Goal: Information Seeking & Learning: Check status

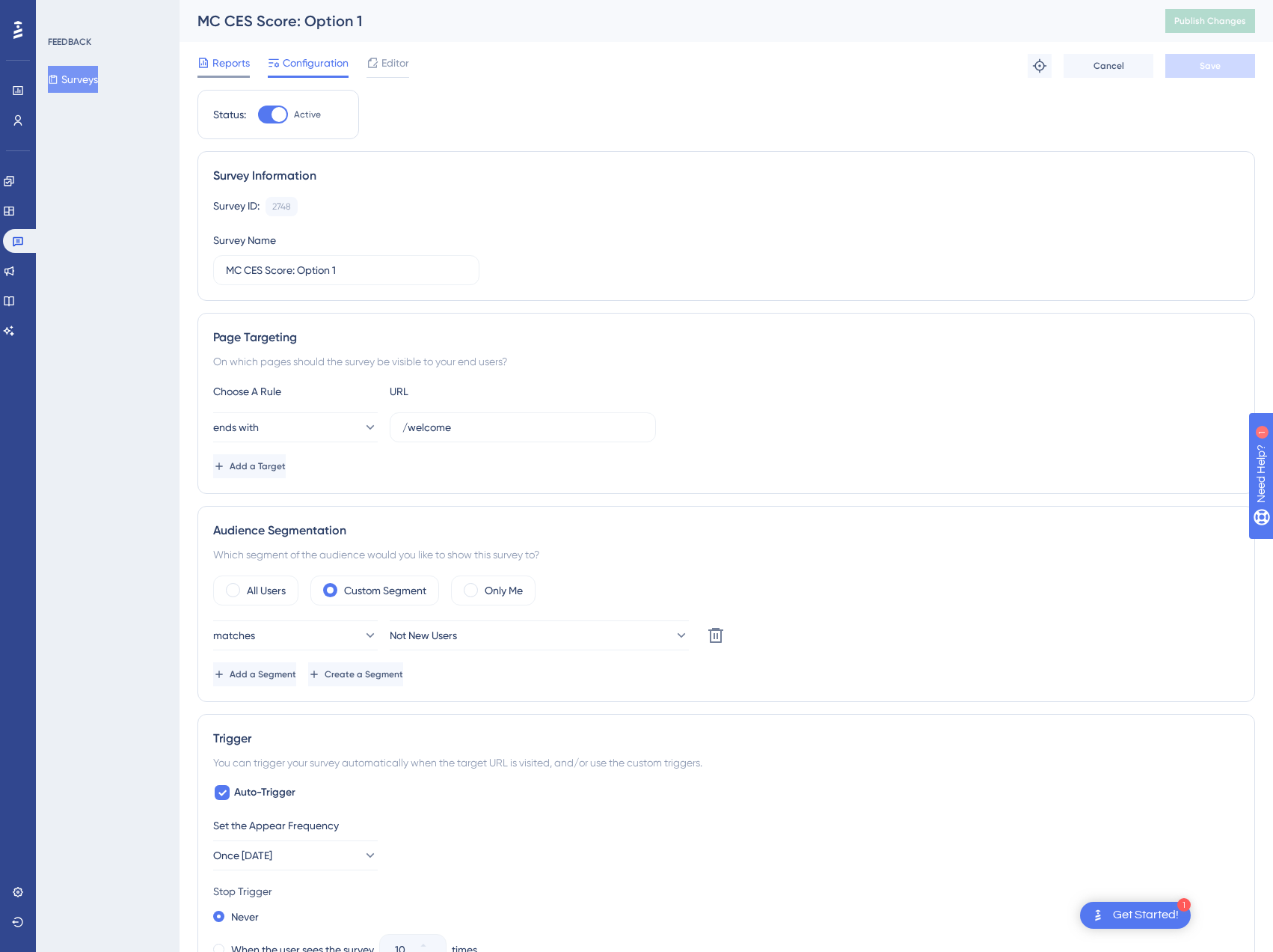
click at [220, 58] on span "Reports" at bounding box center [231, 63] width 37 height 18
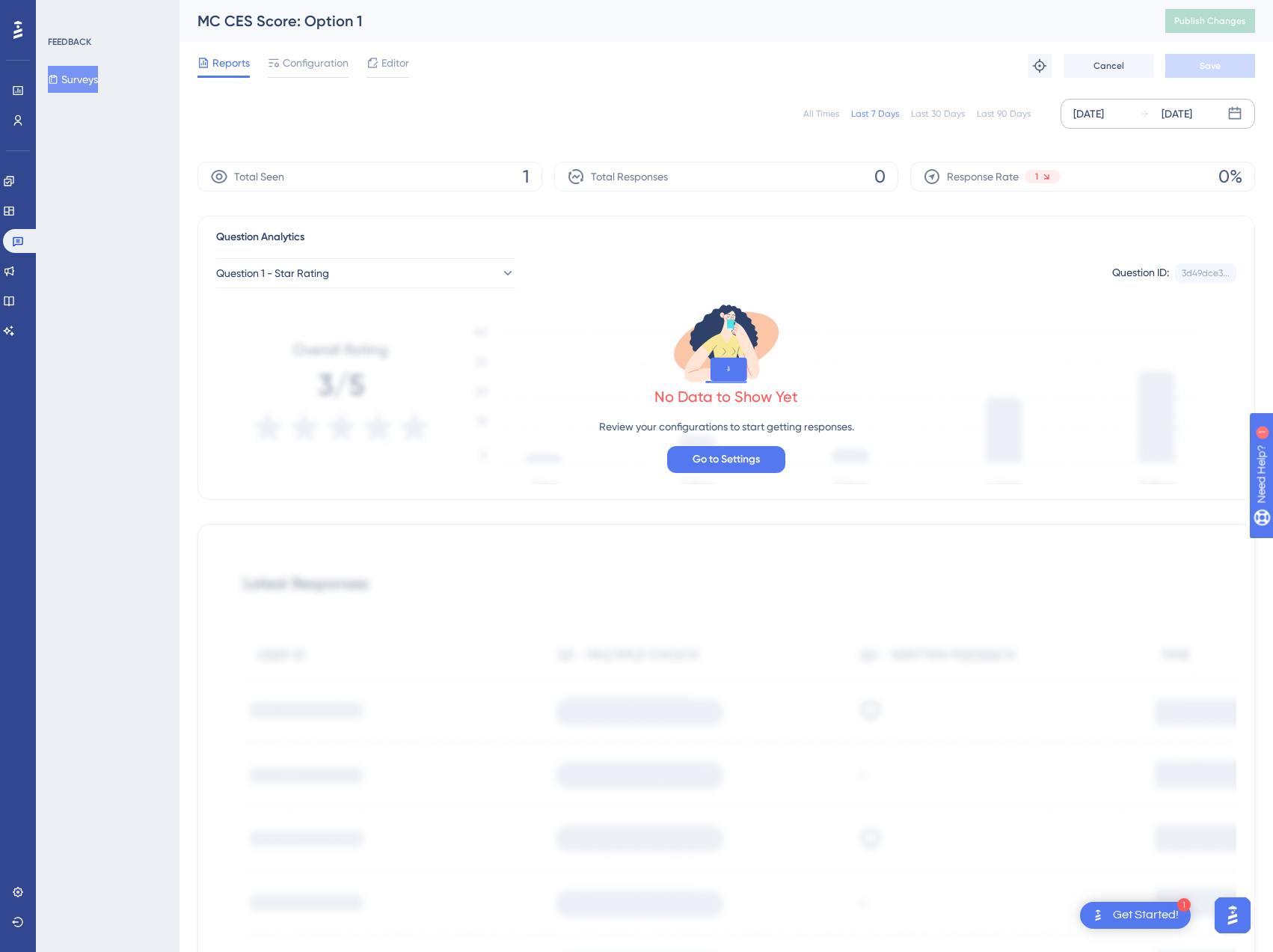
click at [1239, 114] on icon at bounding box center [1235, 113] width 15 height 15
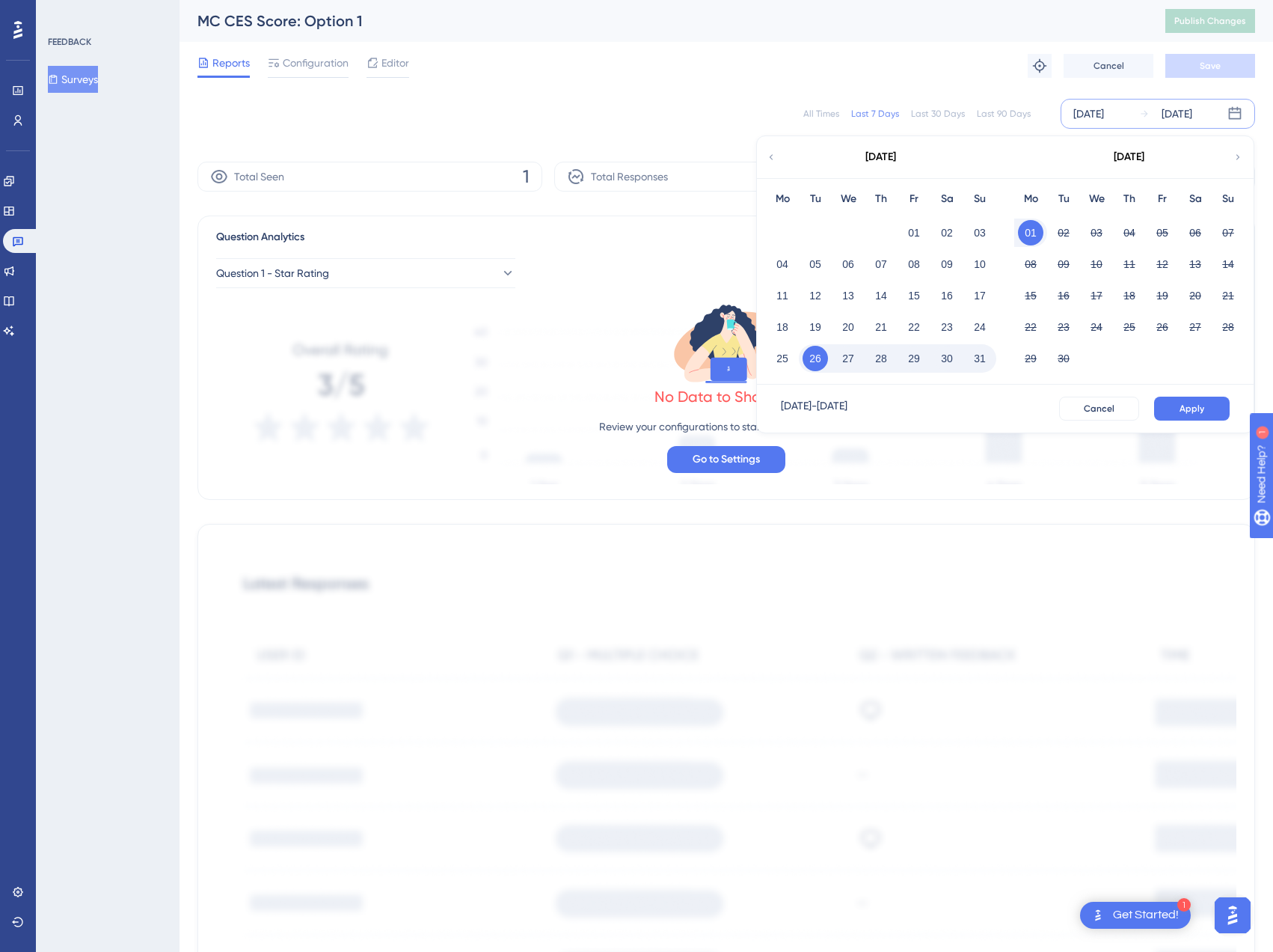
click at [784, 202] on div "Mo" at bounding box center [783, 199] width 33 height 18
click at [923, 238] on button "01" at bounding box center [915, 233] width 26 height 26
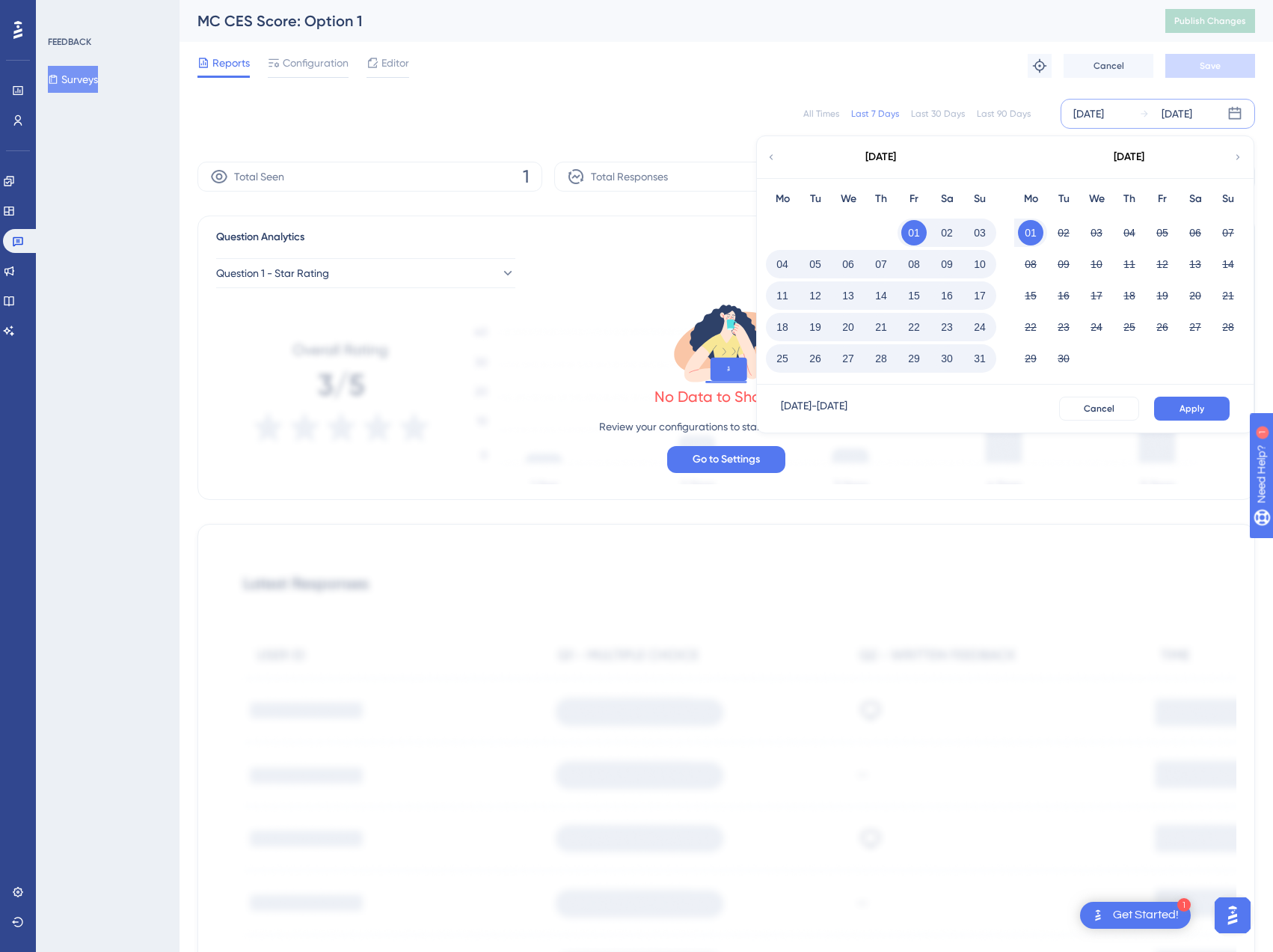
click at [768, 158] on icon at bounding box center [771, 157] width 11 height 14
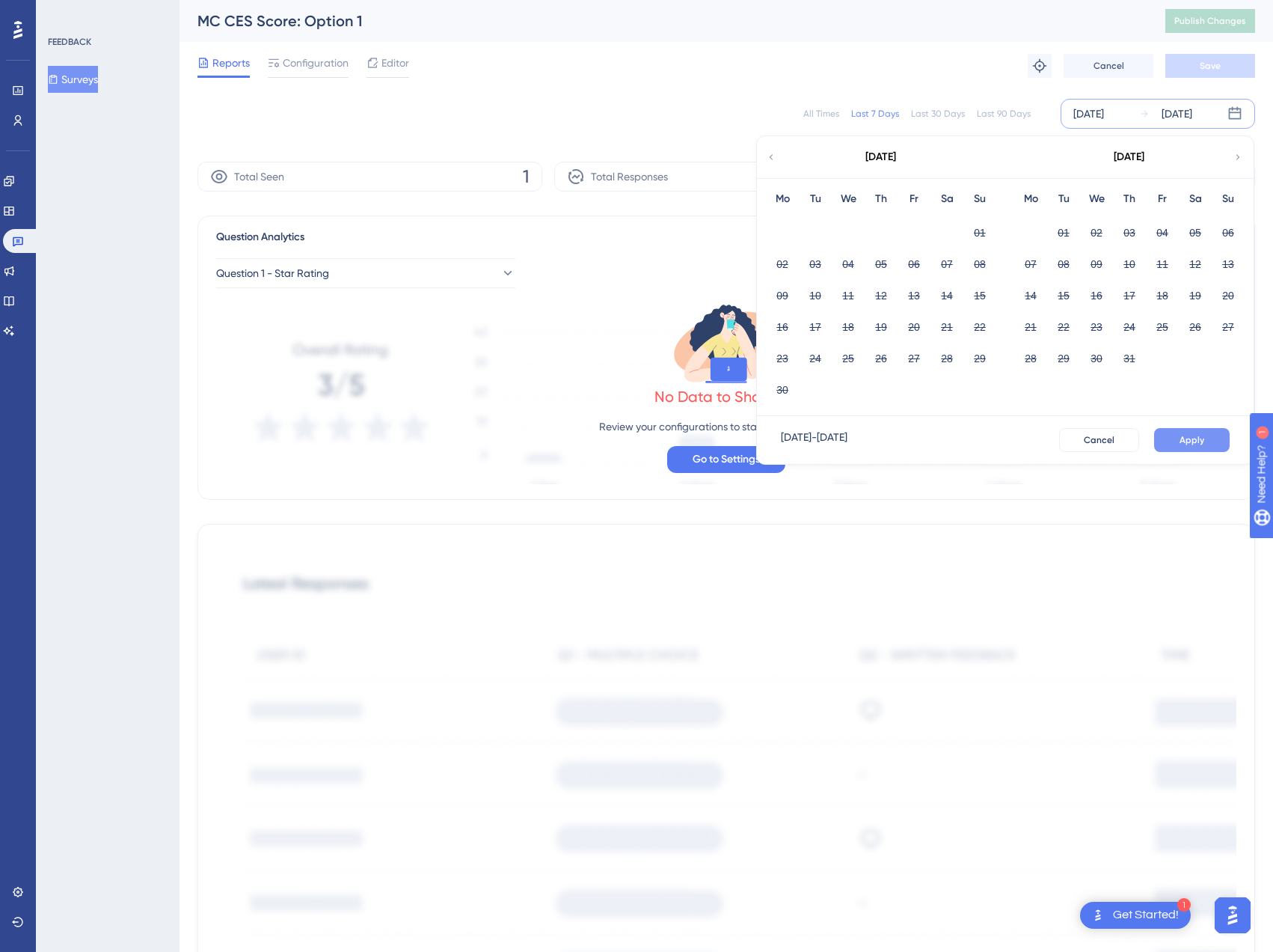
click at [1216, 446] on button "Apply" at bounding box center [1192, 440] width 76 height 24
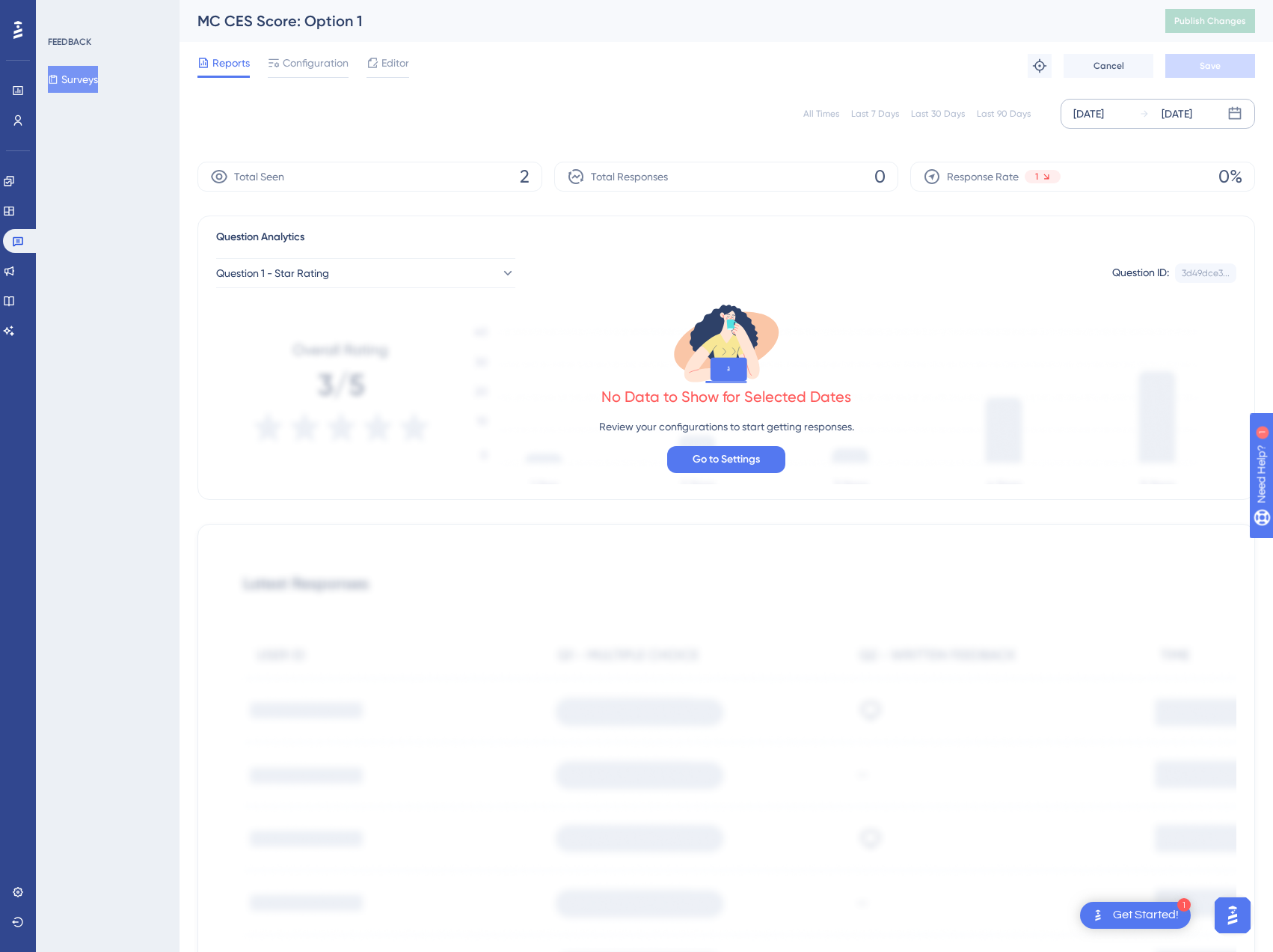
click at [73, 71] on button "Surveys" at bounding box center [73, 79] width 50 height 26
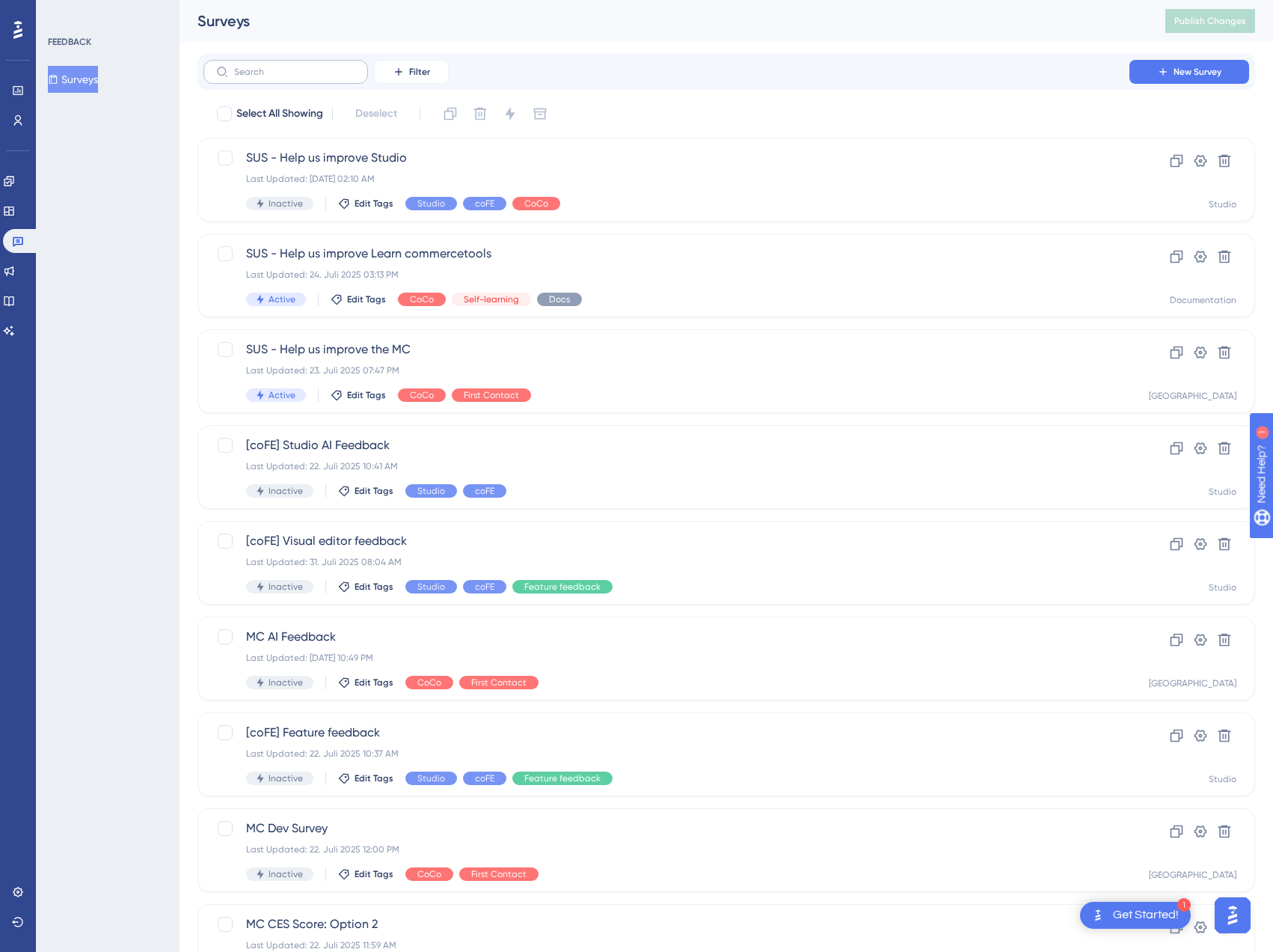
click at [262, 78] on label at bounding box center [286, 72] width 165 height 24
click at [262, 78] on input "text" at bounding box center [294, 72] width 121 height 11
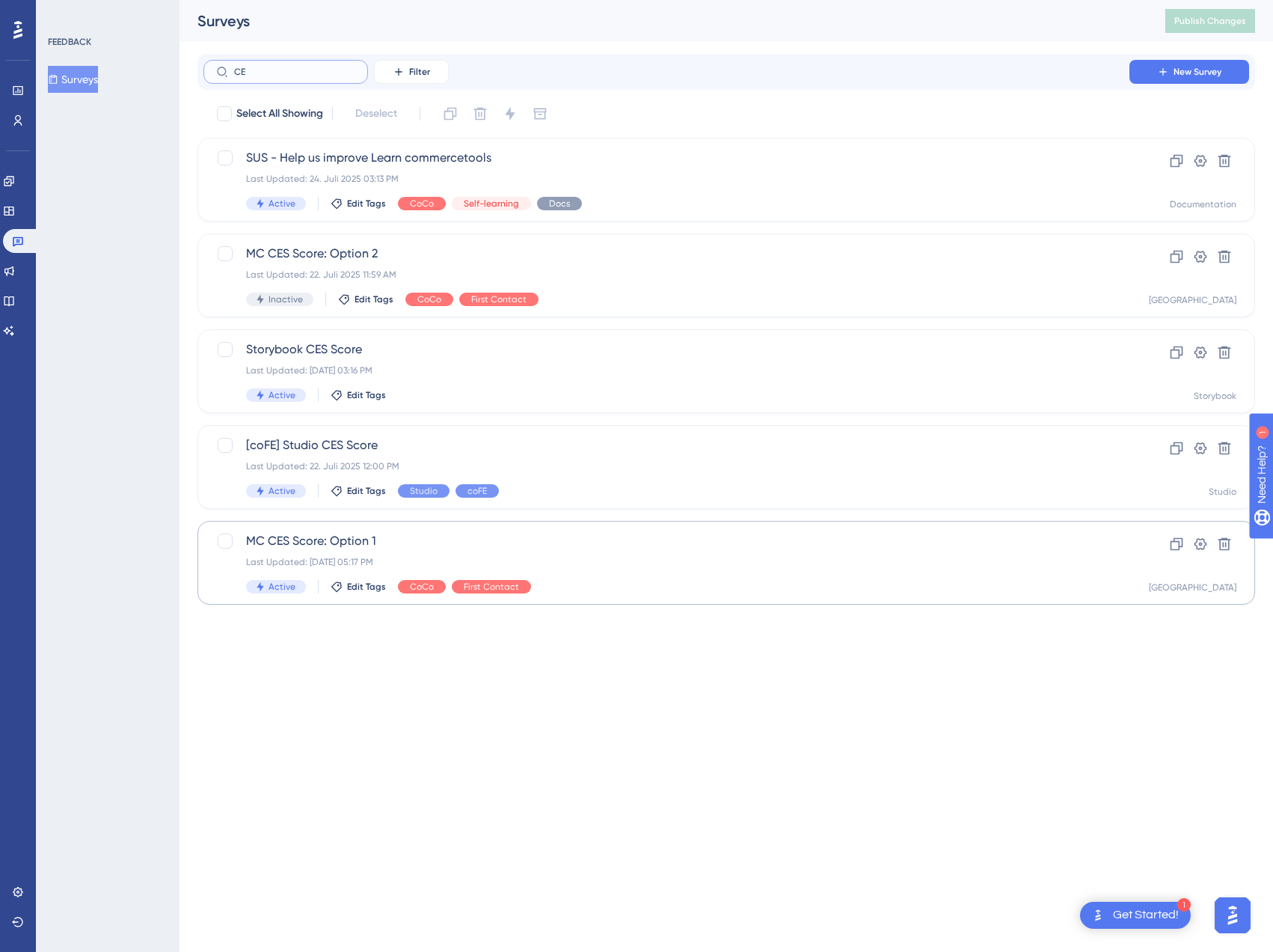
type input "CE"
click at [345, 543] on span "MC CES Score: Option 1" at bounding box center [666, 541] width 841 height 18
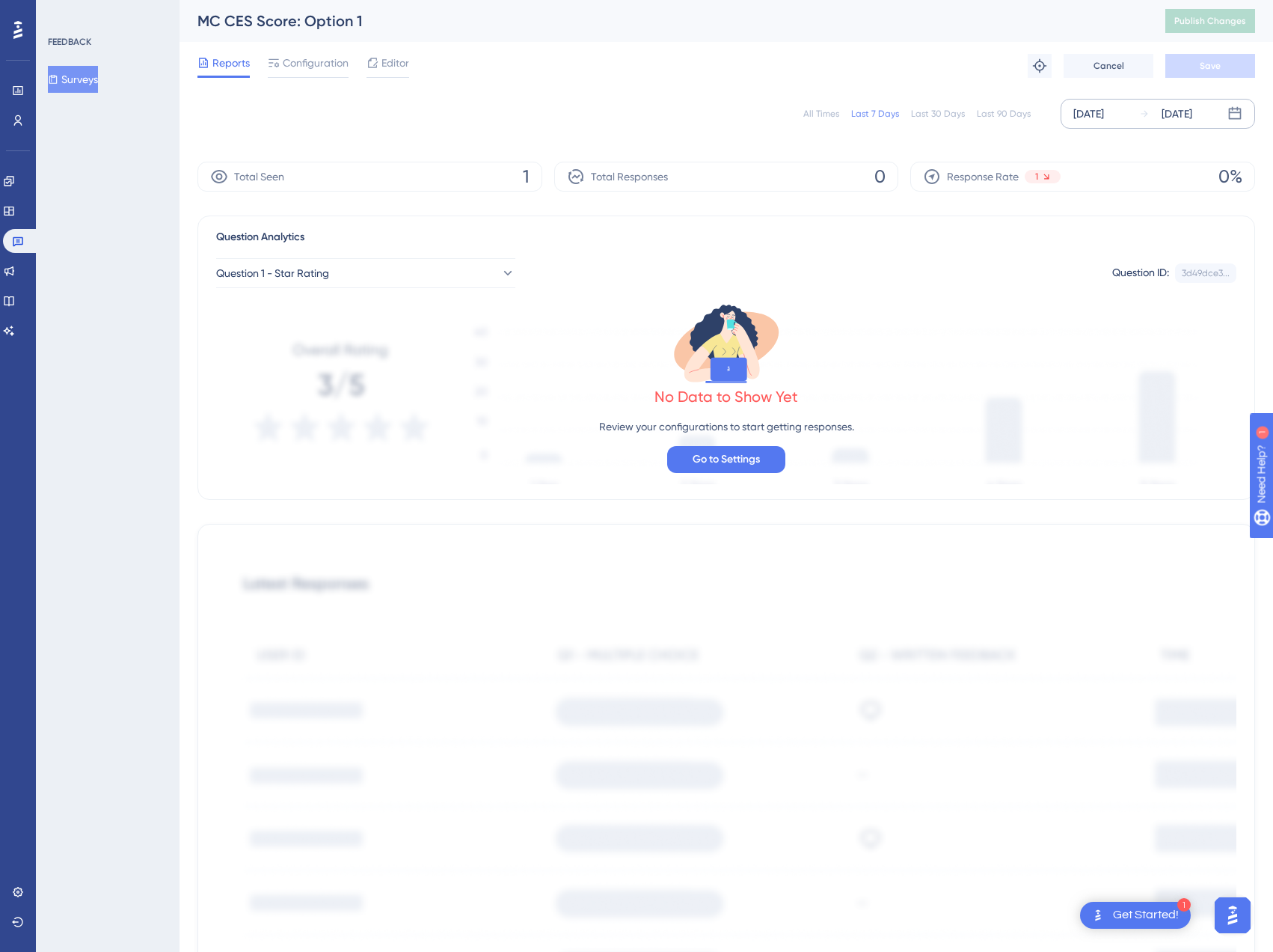
click at [1104, 114] on div "[DATE]" at bounding box center [1088, 114] width 30 height 18
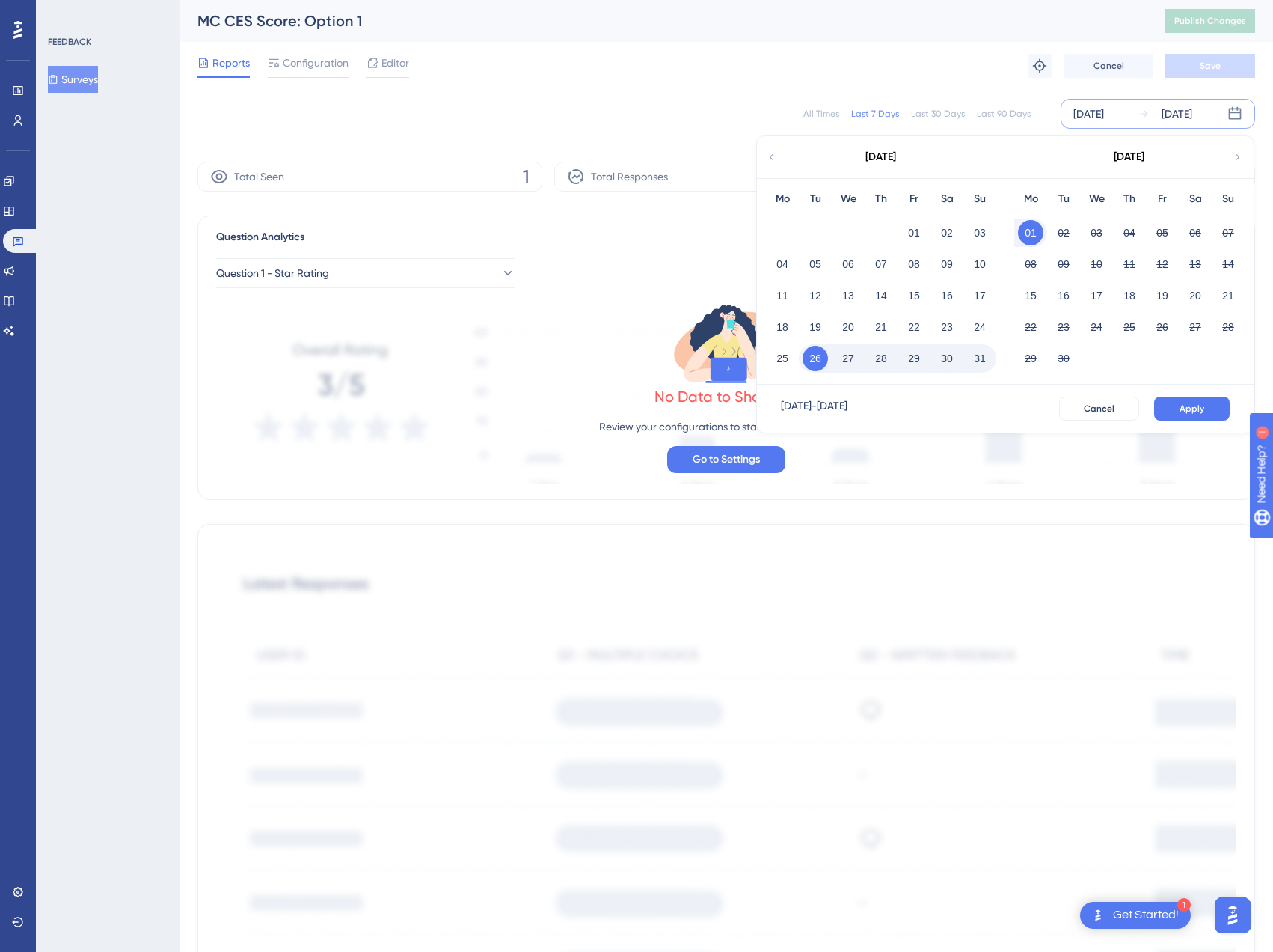
click at [783, 162] on div "[DATE]" at bounding box center [880, 157] width 247 height 42
click at [771, 158] on icon at bounding box center [771, 157] width 11 height 14
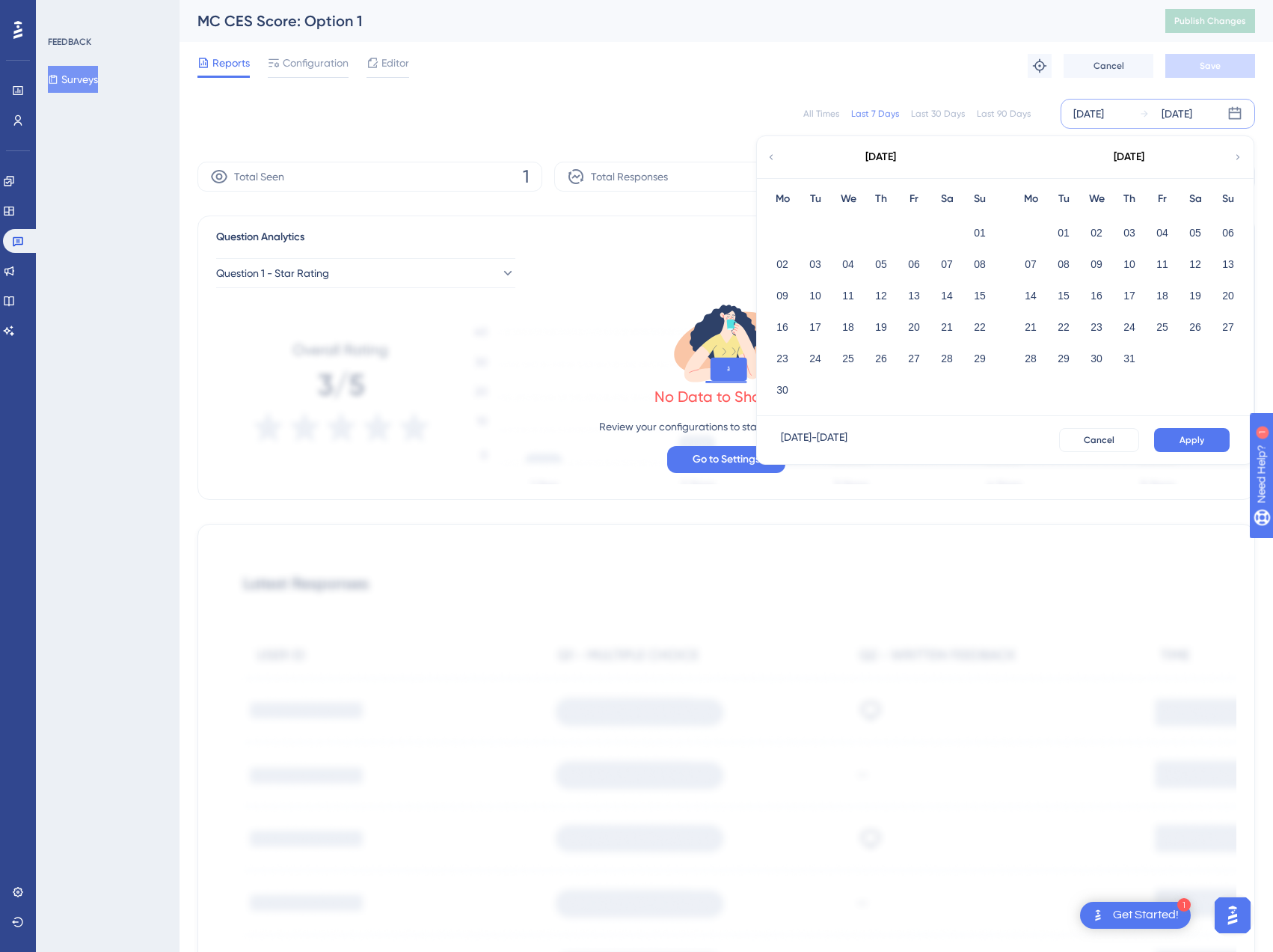
click at [771, 158] on icon at bounding box center [771, 157] width 11 height 14
click at [811, 233] on button "01" at bounding box center [816, 233] width 26 height 26
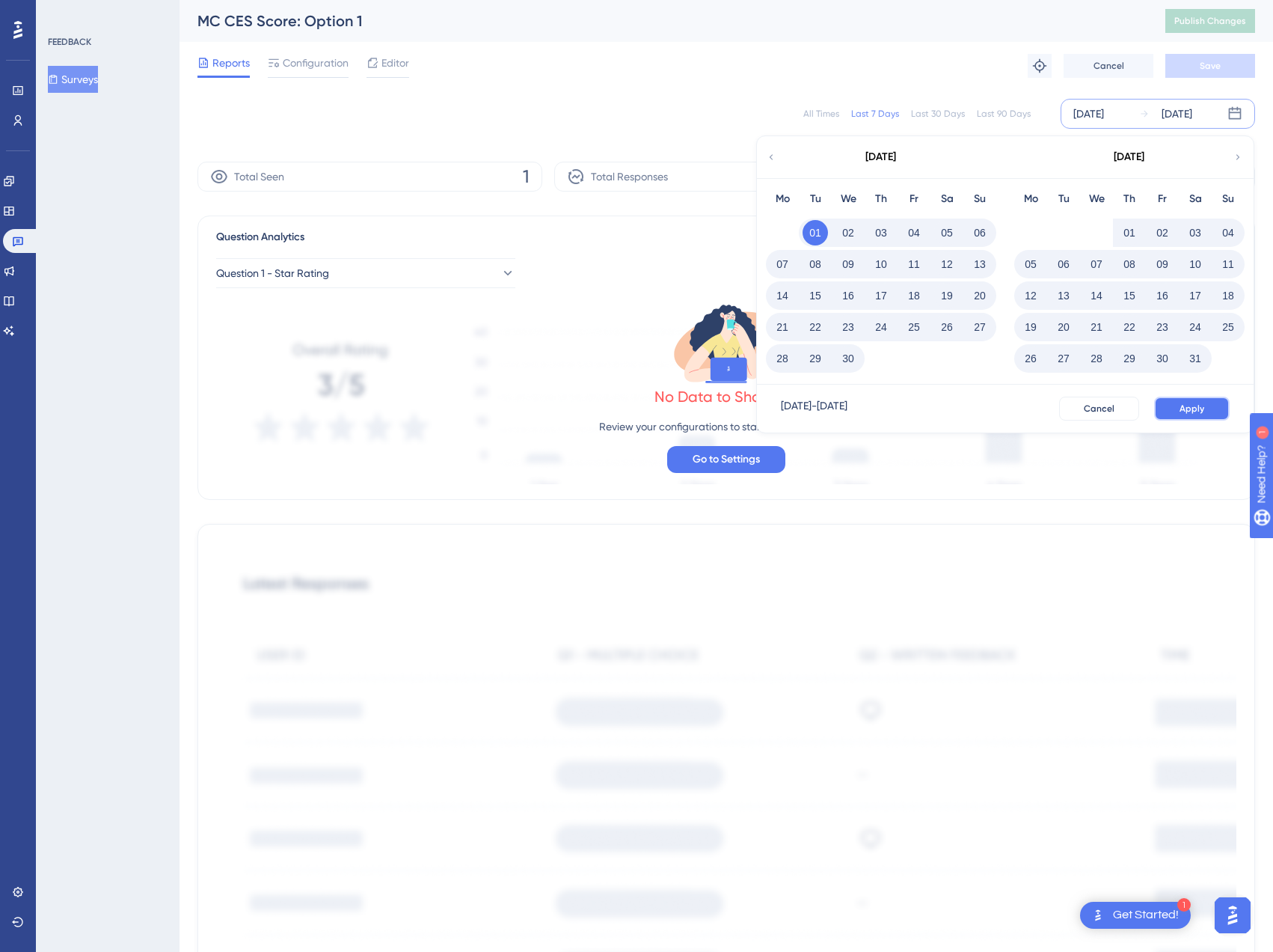
click at [1212, 407] on button "Apply" at bounding box center [1192, 408] width 76 height 24
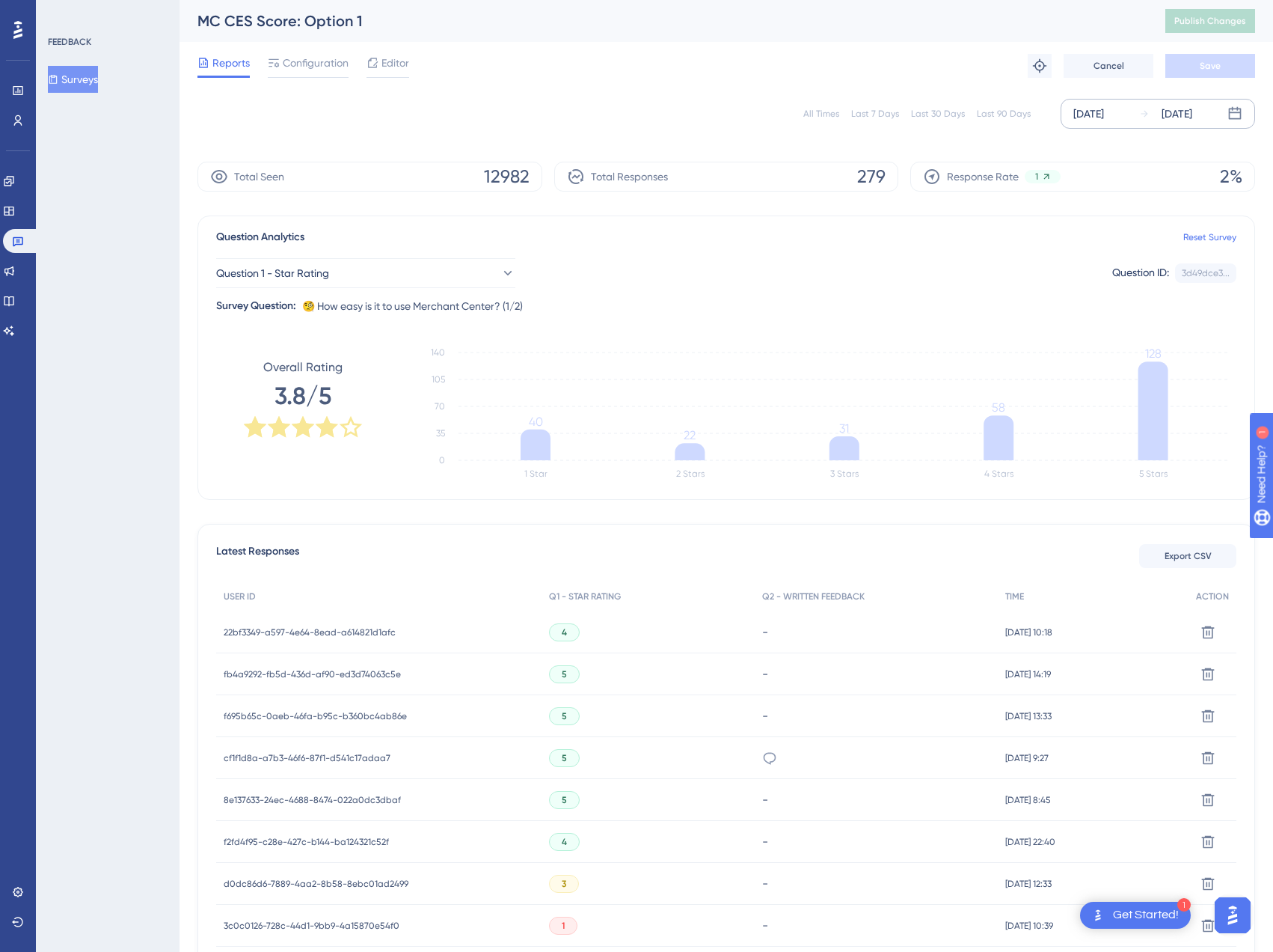
click at [1104, 118] on div "[DATE]" at bounding box center [1088, 114] width 30 height 18
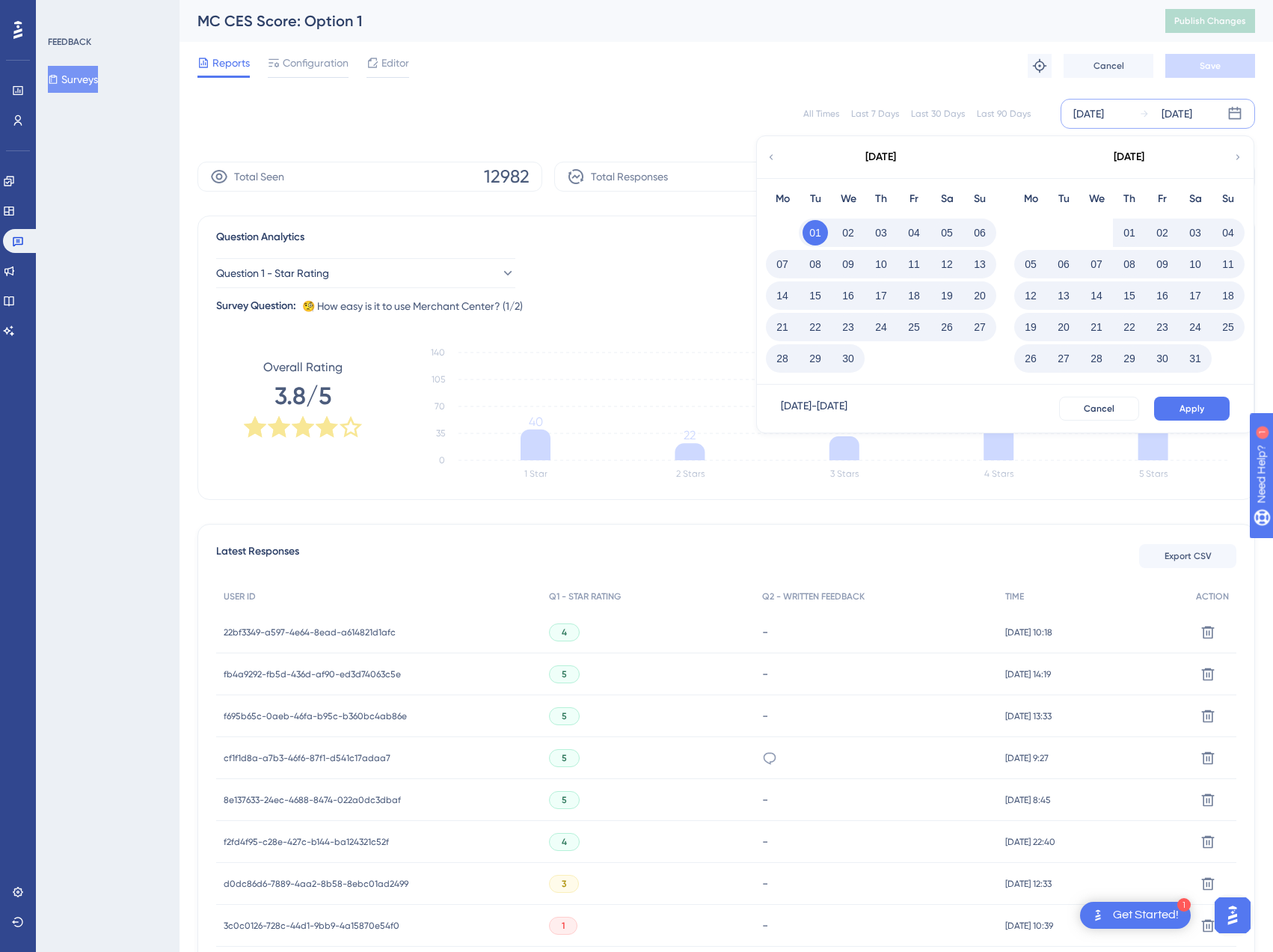
click at [1237, 153] on icon at bounding box center [1238, 157] width 11 height 14
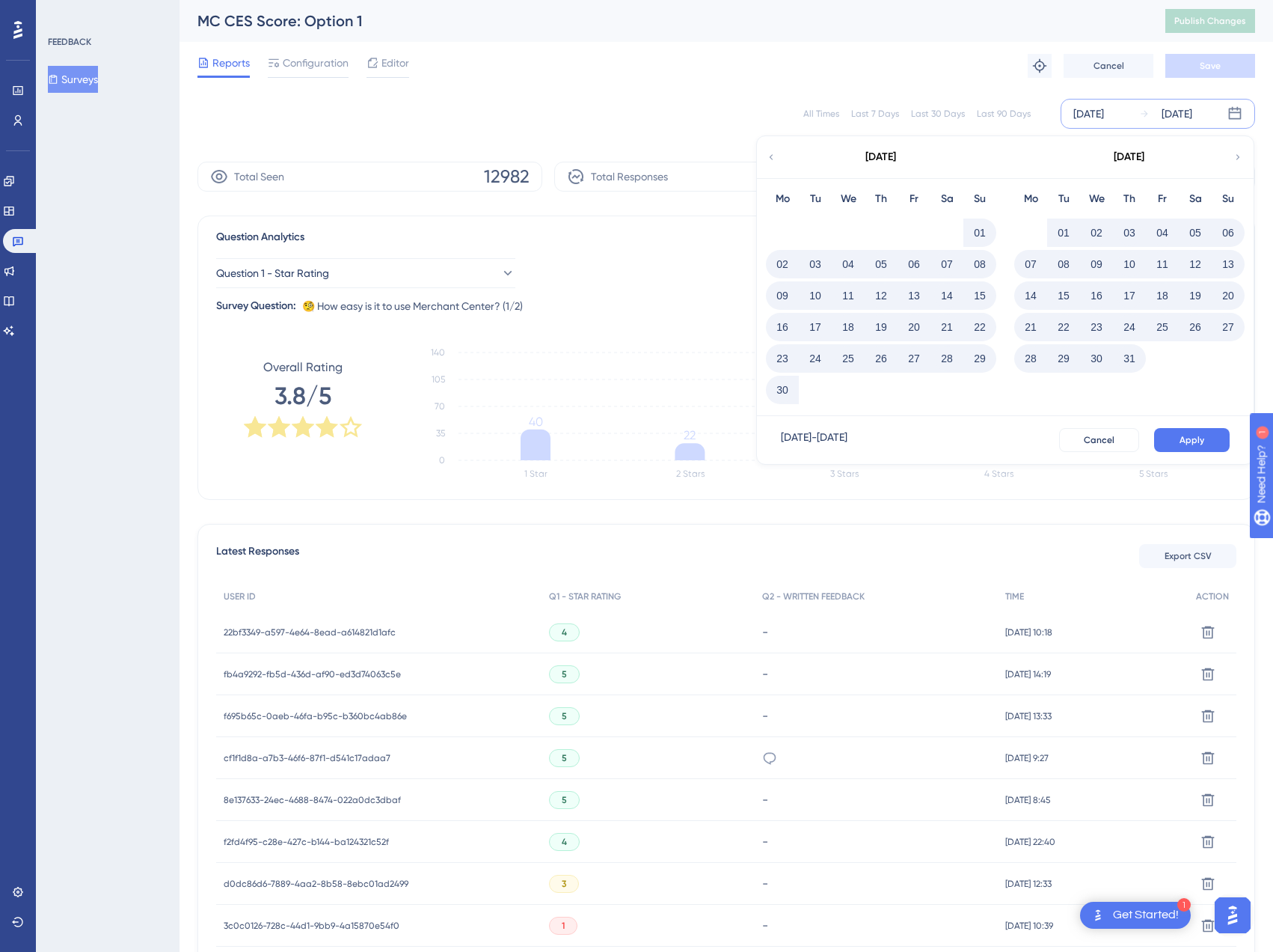
click at [1237, 153] on icon at bounding box center [1238, 157] width 11 height 14
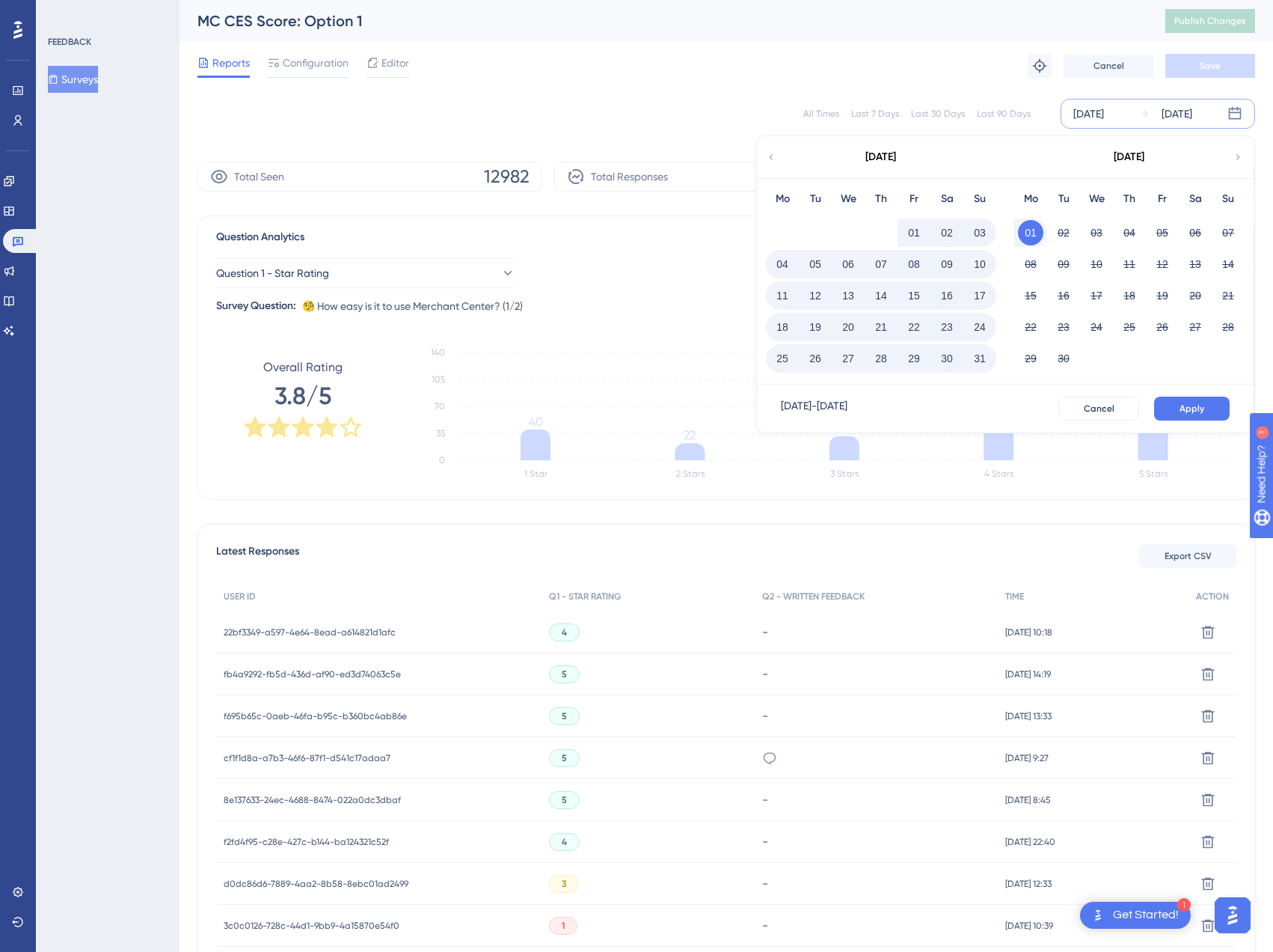
click at [775, 153] on icon at bounding box center [771, 157] width 11 height 14
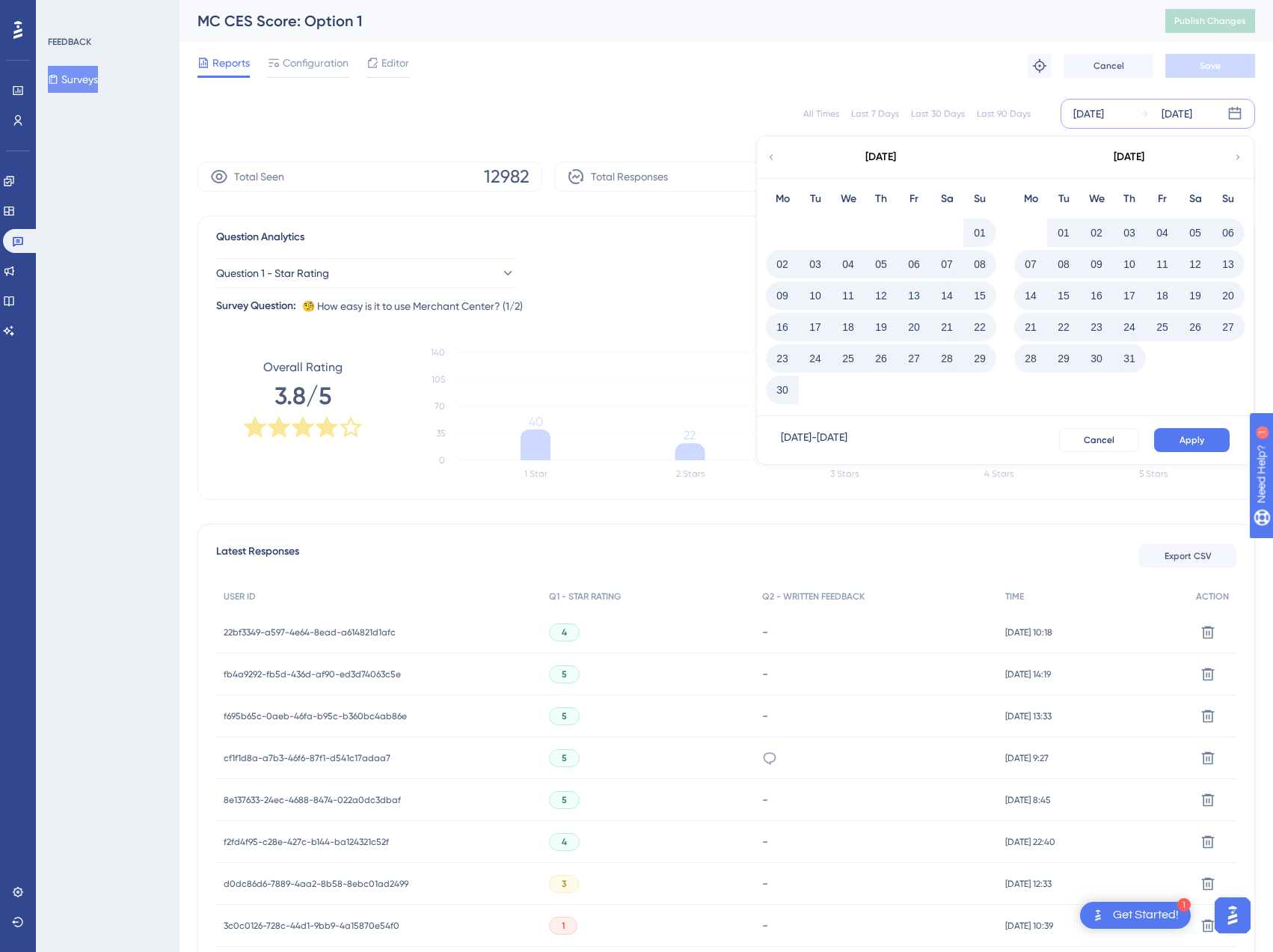
click at [1059, 232] on button "01" at bounding box center [1064, 233] width 26 height 26
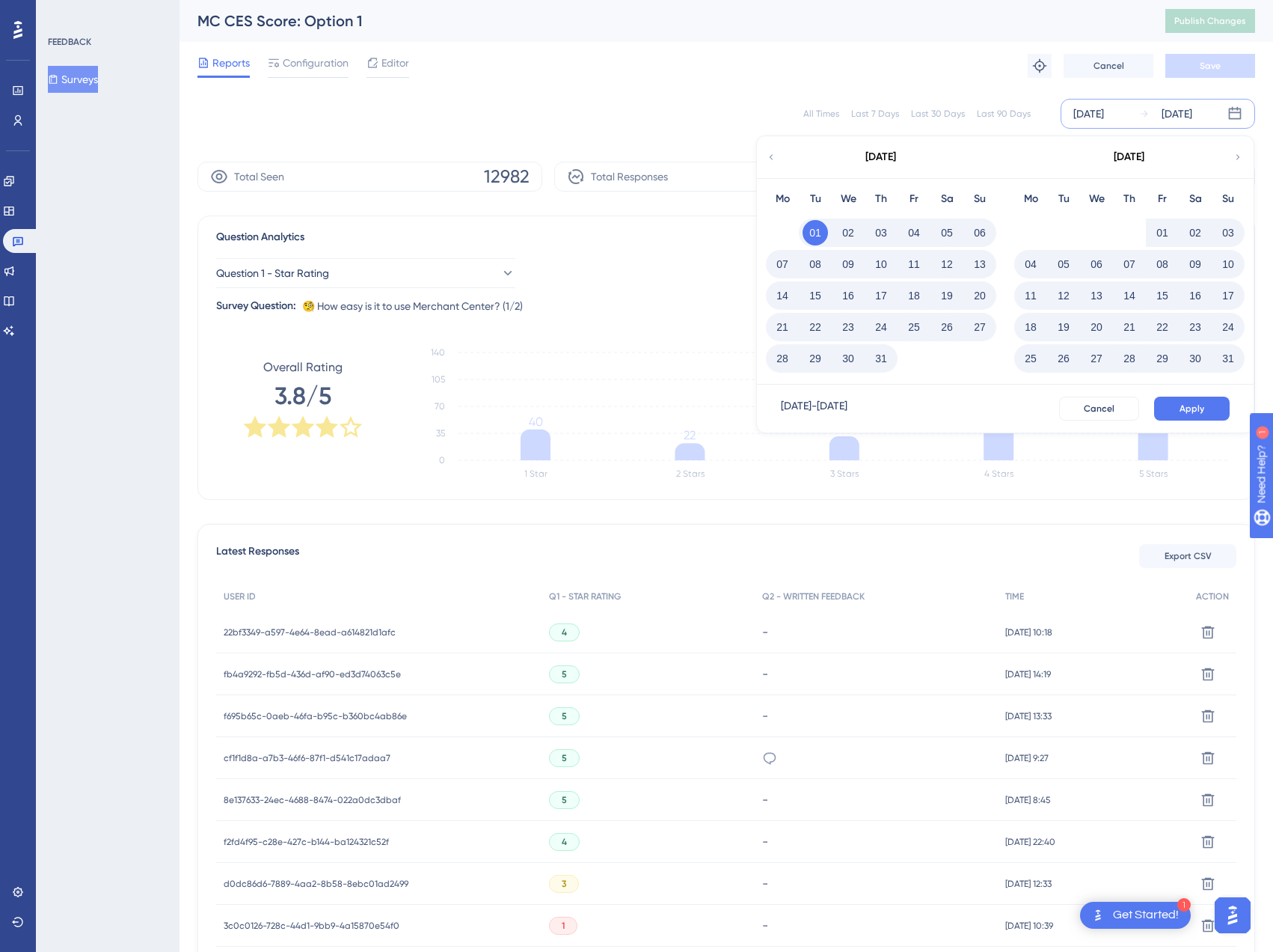
click at [1157, 229] on button "01" at bounding box center [1163, 233] width 26 height 26
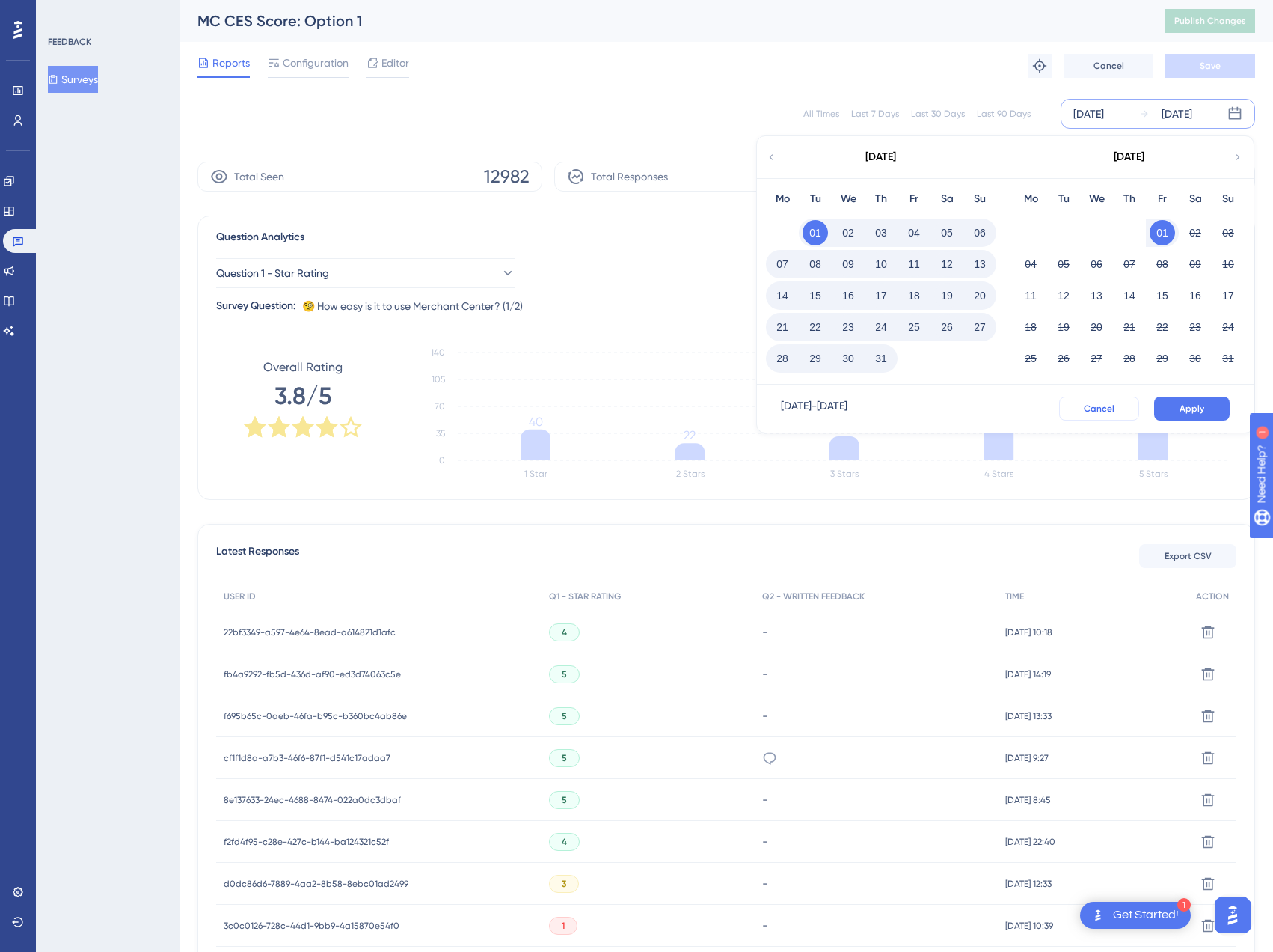
click at [1106, 416] on button "Cancel" at bounding box center [1099, 408] width 80 height 24
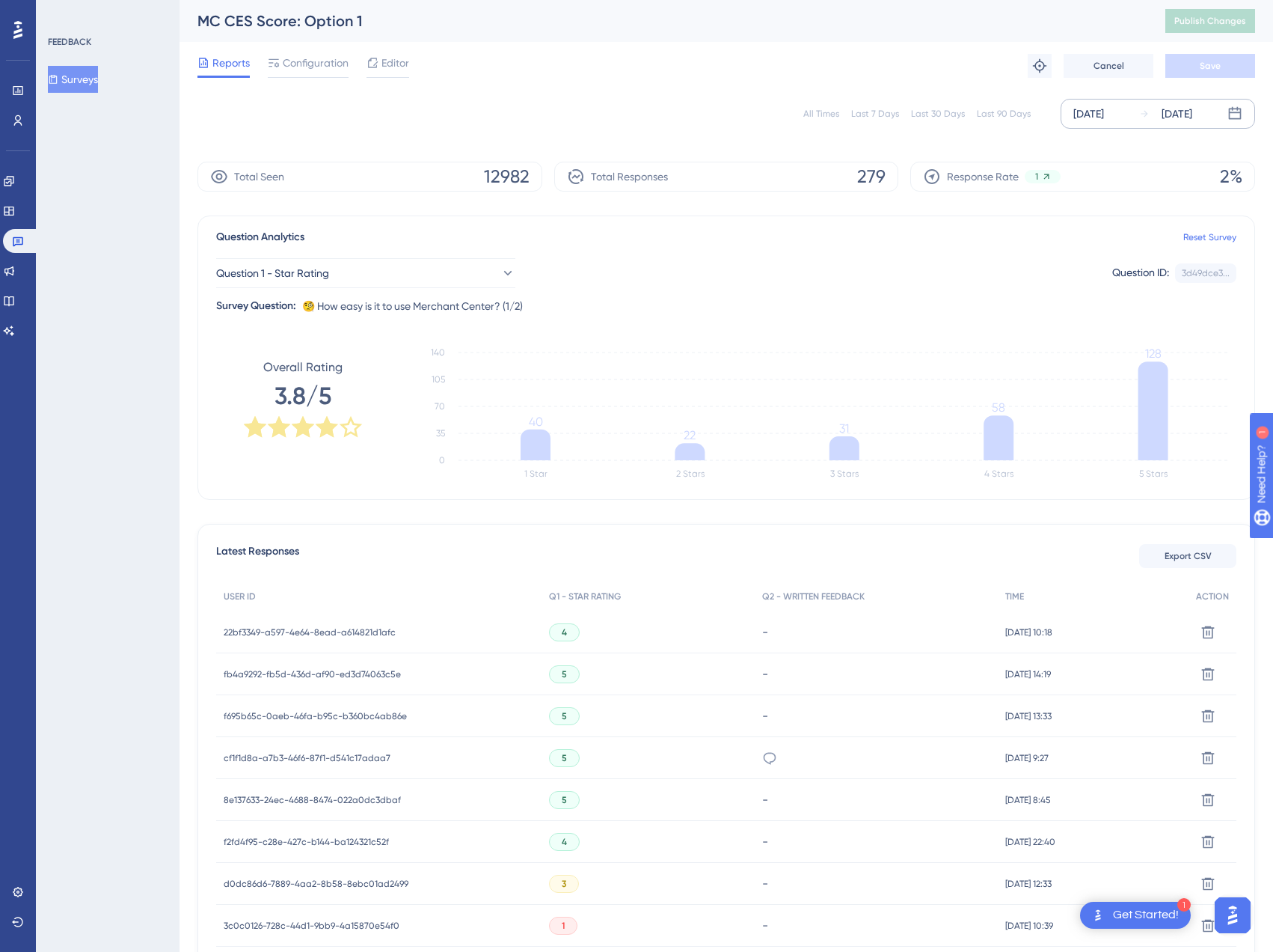
click at [1163, 119] on div "[DATE]" at bounding box center [1177, 114] width 30 height 18
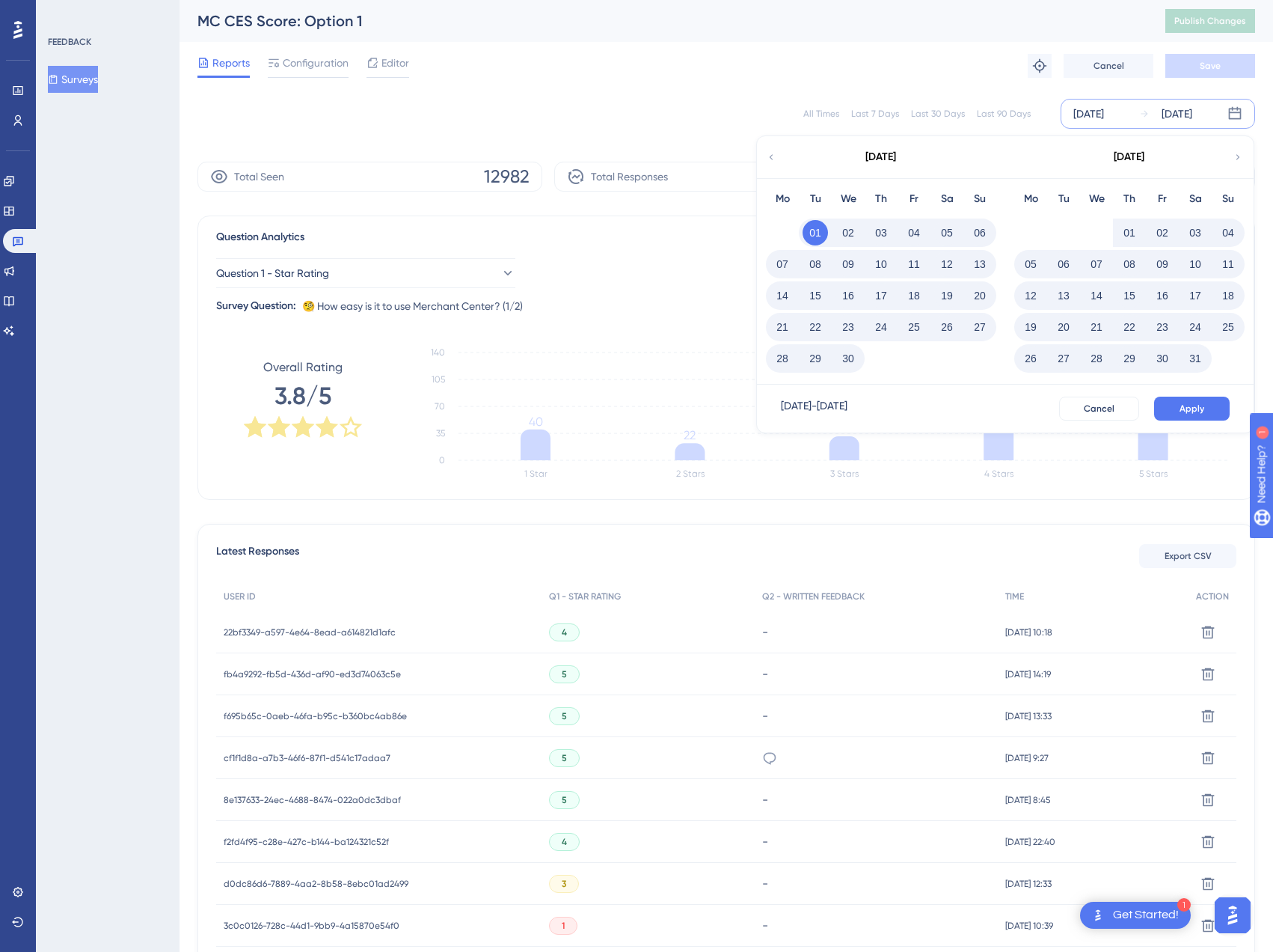
click at [1242, 152] on icon at bounding box center [1238, 157] width 11 height 14
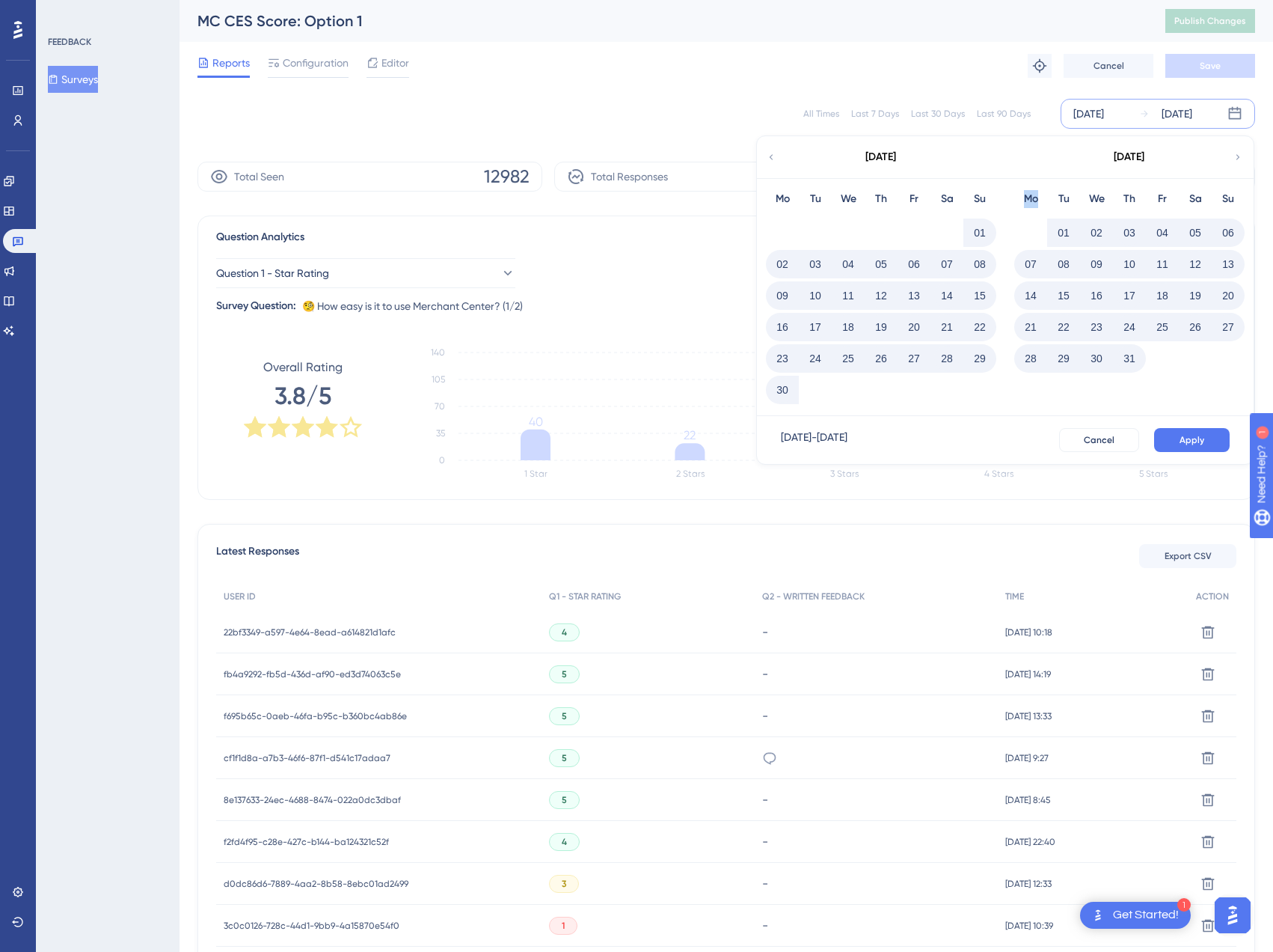
click at [1242, 152] on icon at bounding box center [1238, 157] width 11 height 14
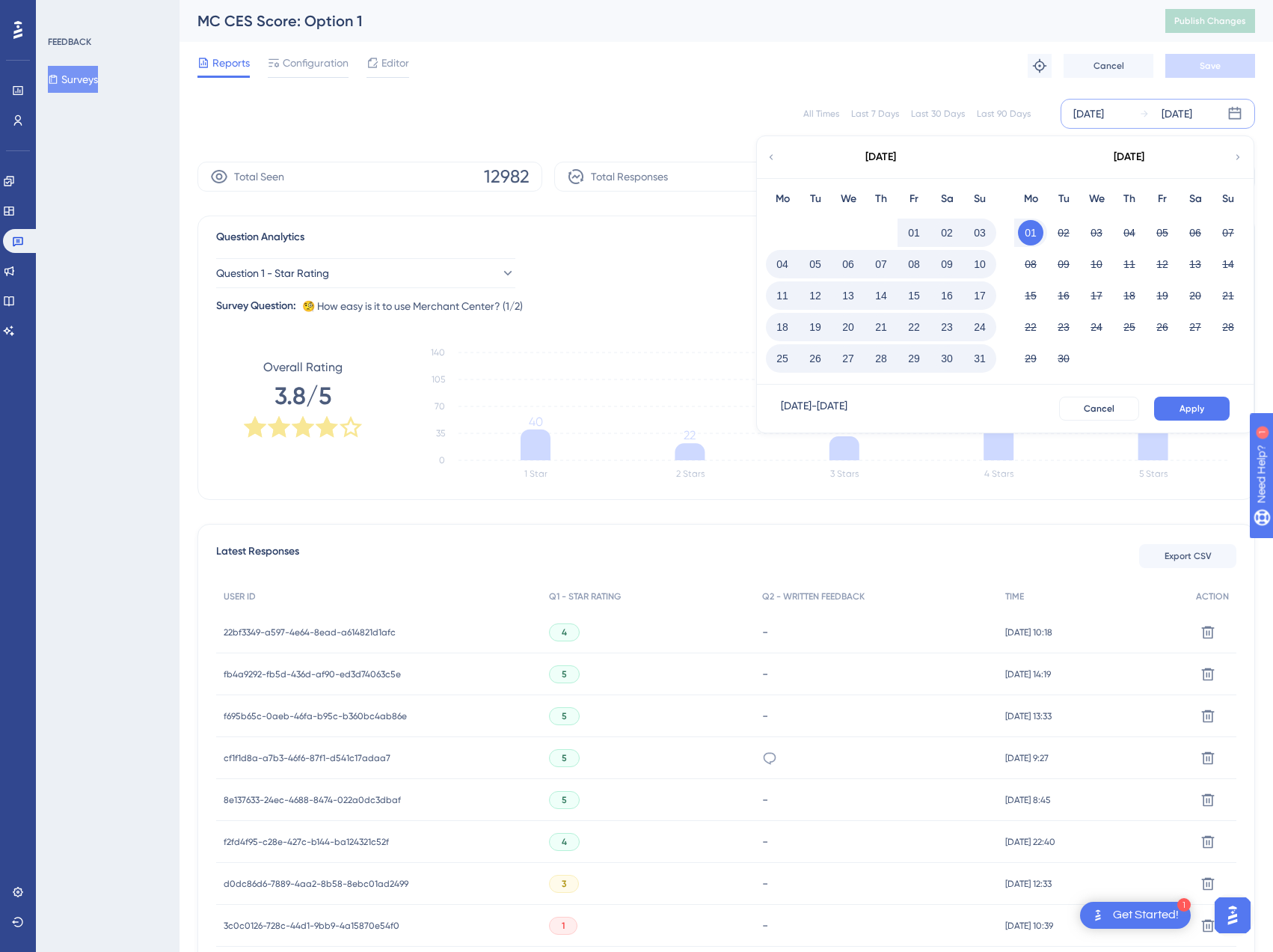
click at [904, 230] on button "01" at bounding box center [915, 233] width 26 height 26
click at [1180, 404] on span "Apply" at bounding box center [1192, 408] width 25 height 12
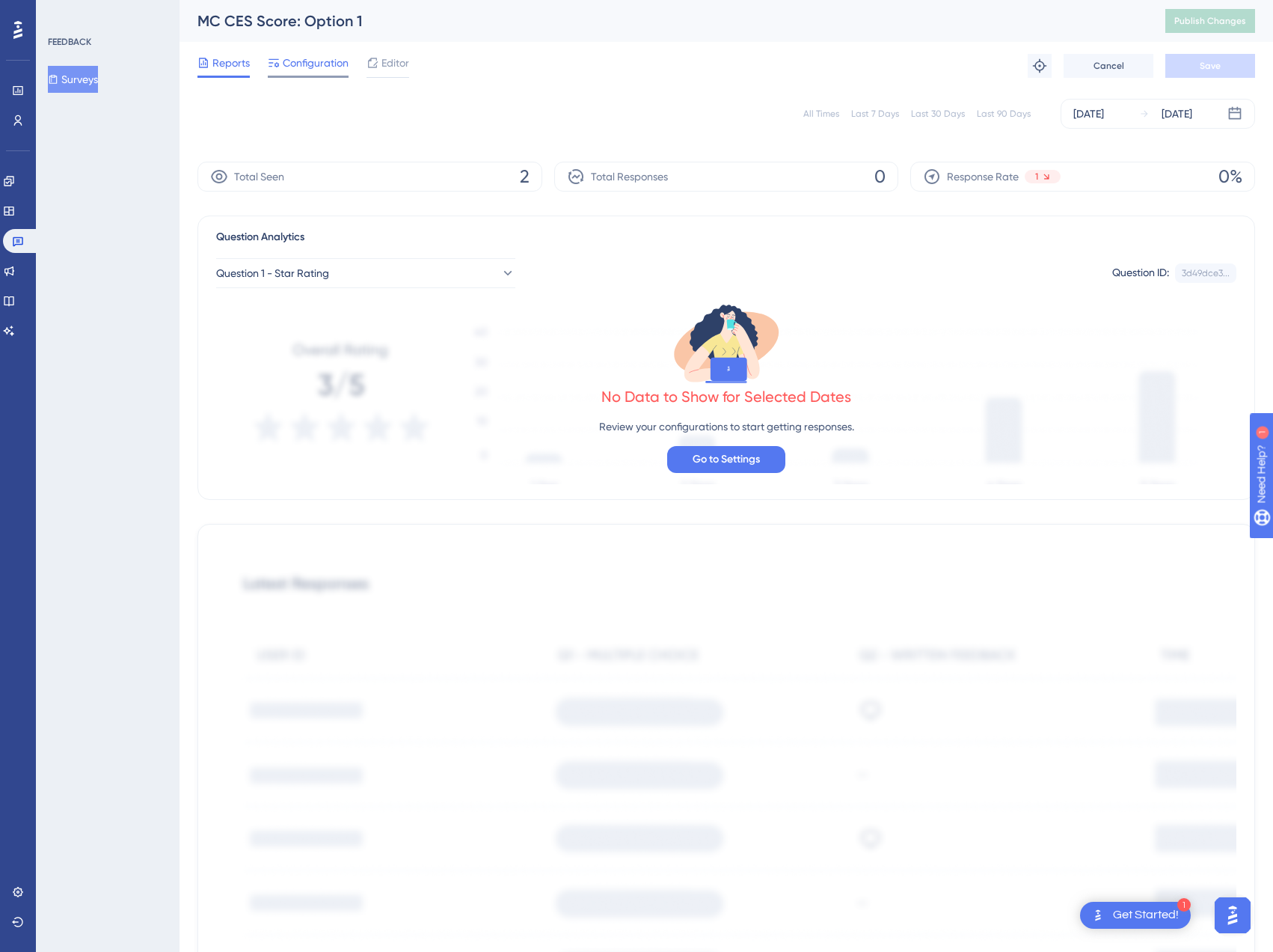
click at [281, 62] on div "Configuration" at bounding box center [308, 63] width 80 height 18
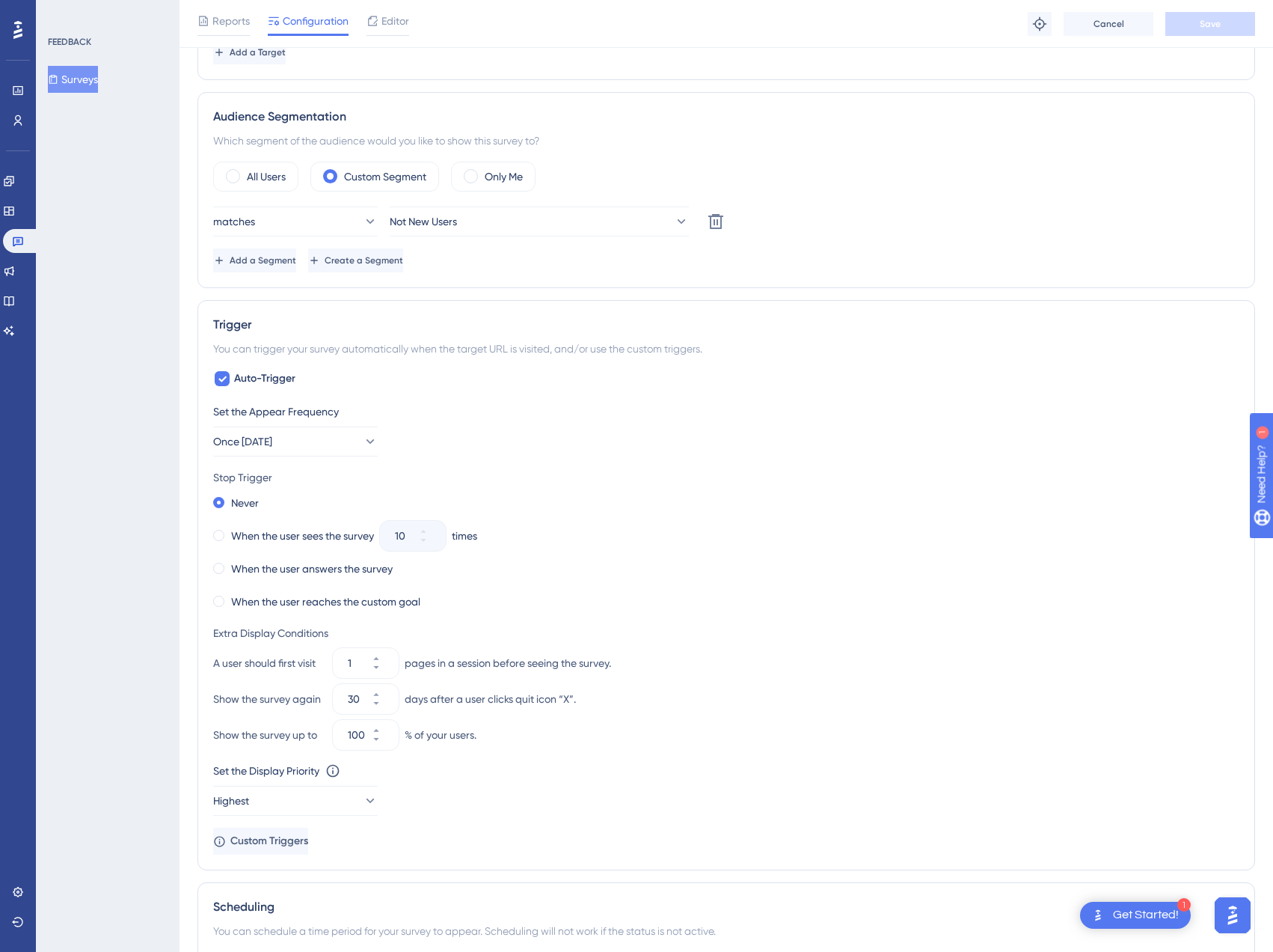
scroll to position [460, 0]
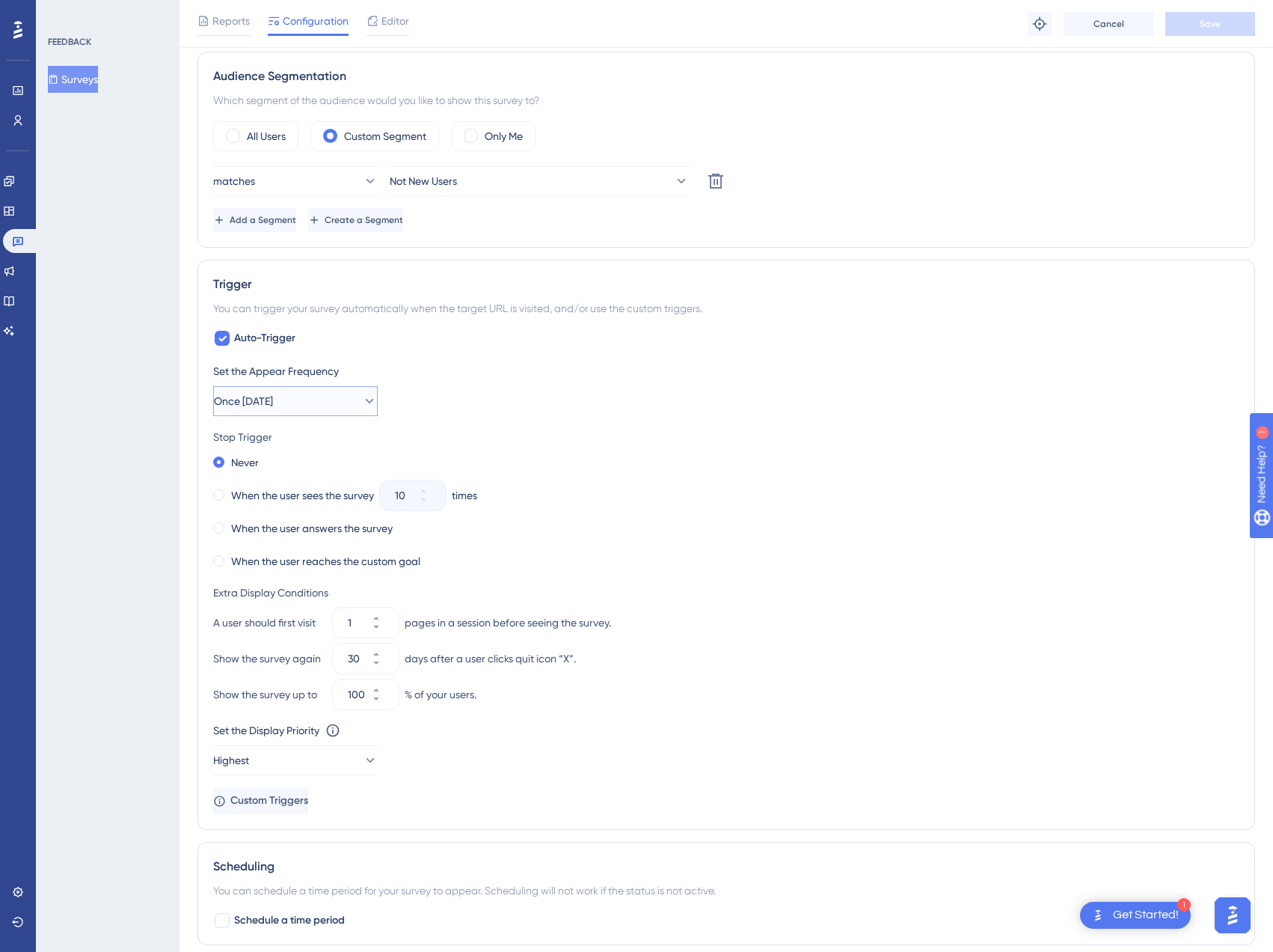
click at [273, 403] on span "Once [DATE]" at bounding box center [243, 400] width 59 height 18
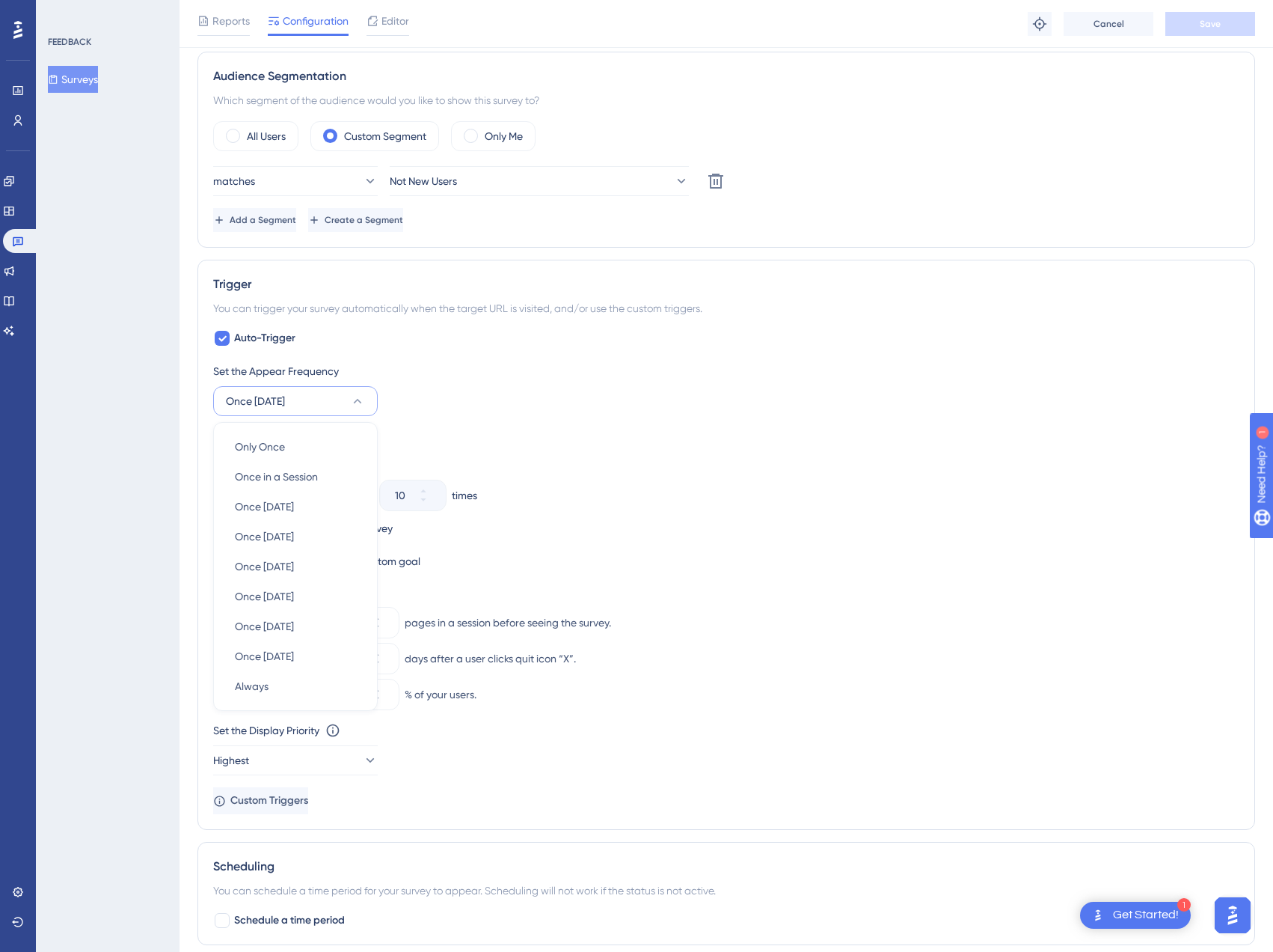
scroll to position [551, 0]
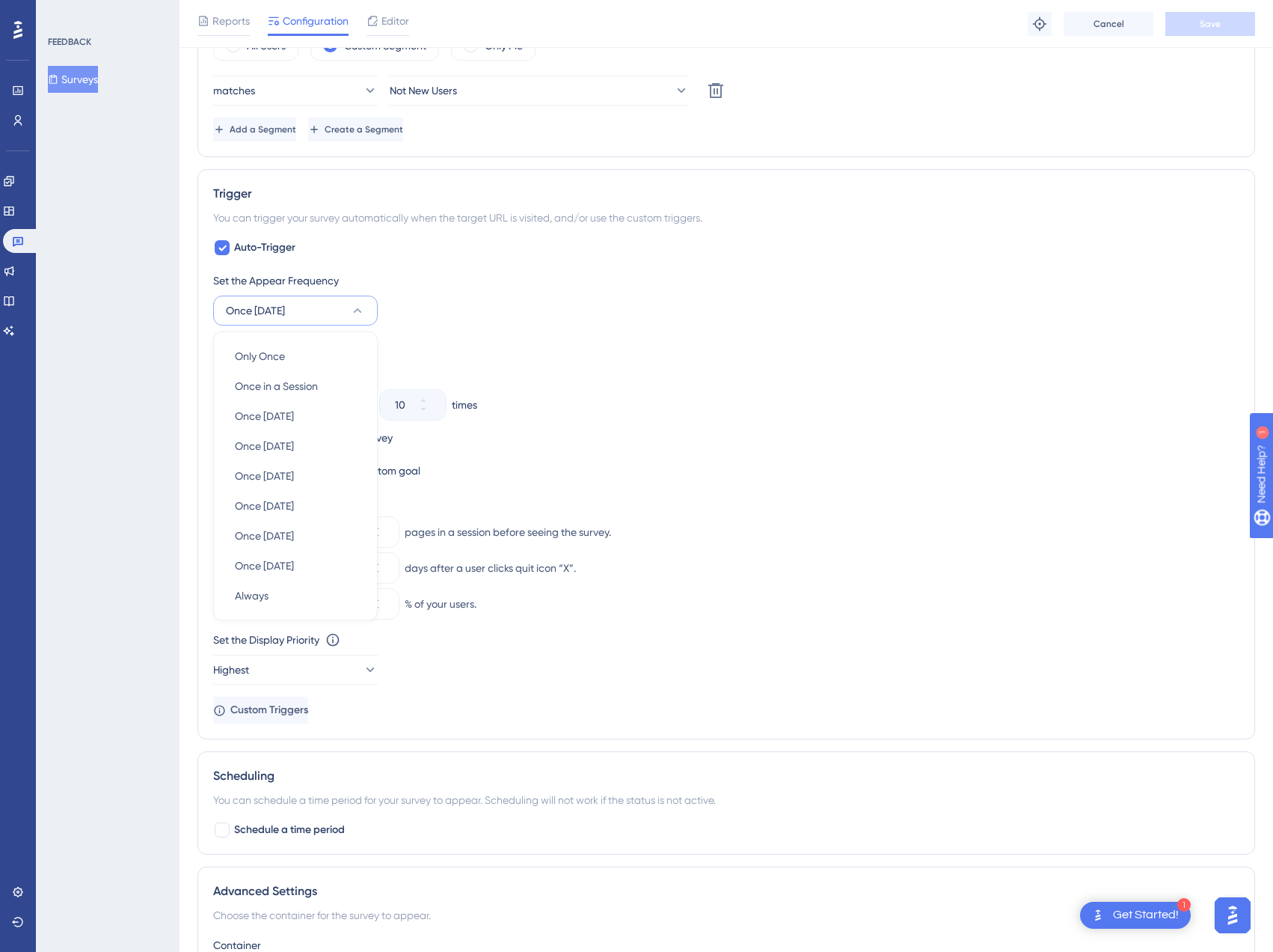
click at [660, 389] on div "Never When the user sees the survey 10 times When the user answers the survey W…" at bounding box center [726, 421] width 1027 height 120
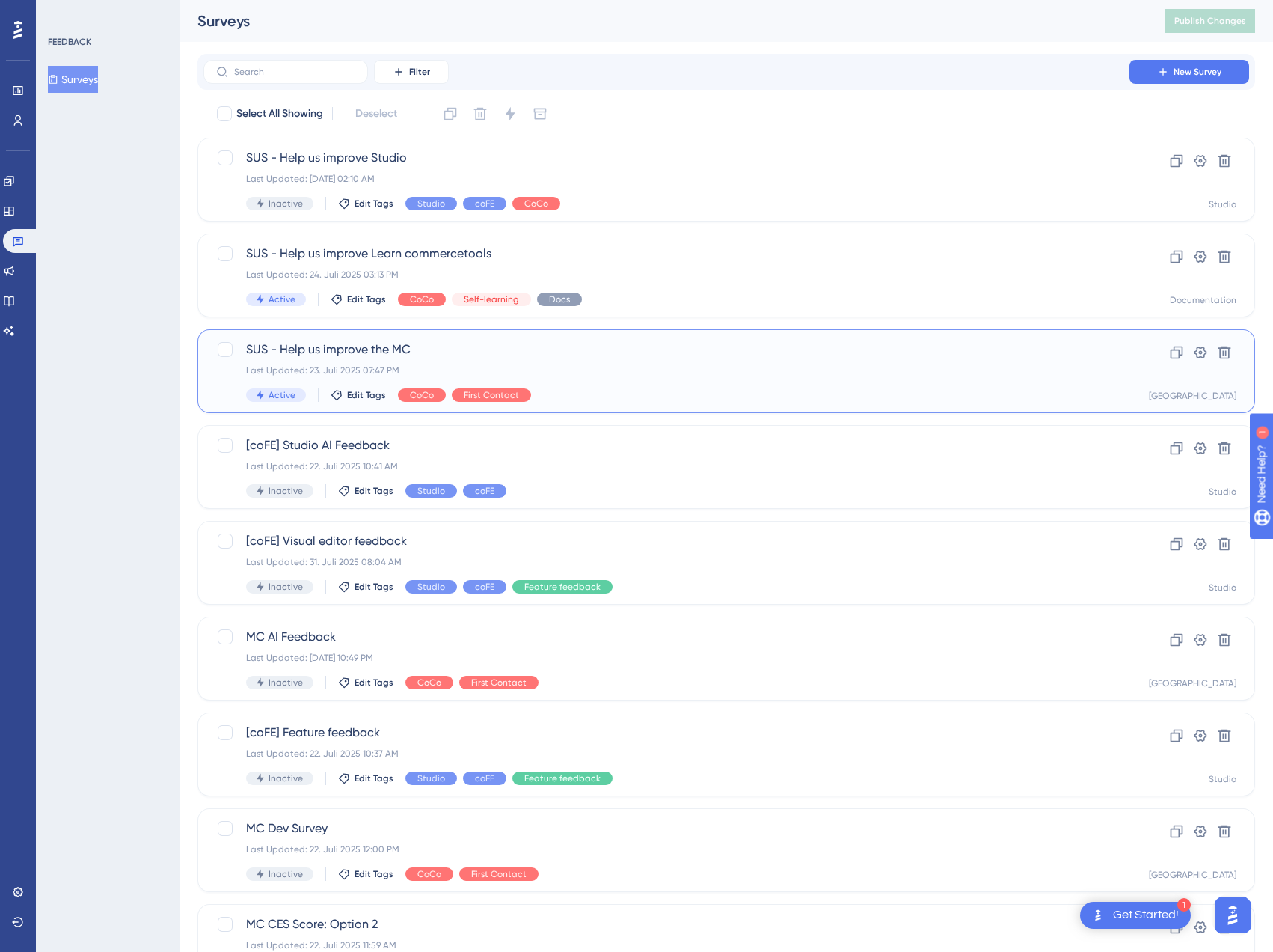
click at [353, 344] on span "SUS - Help us improve the MC" at bounding box center [666, 349] width 841 height 18
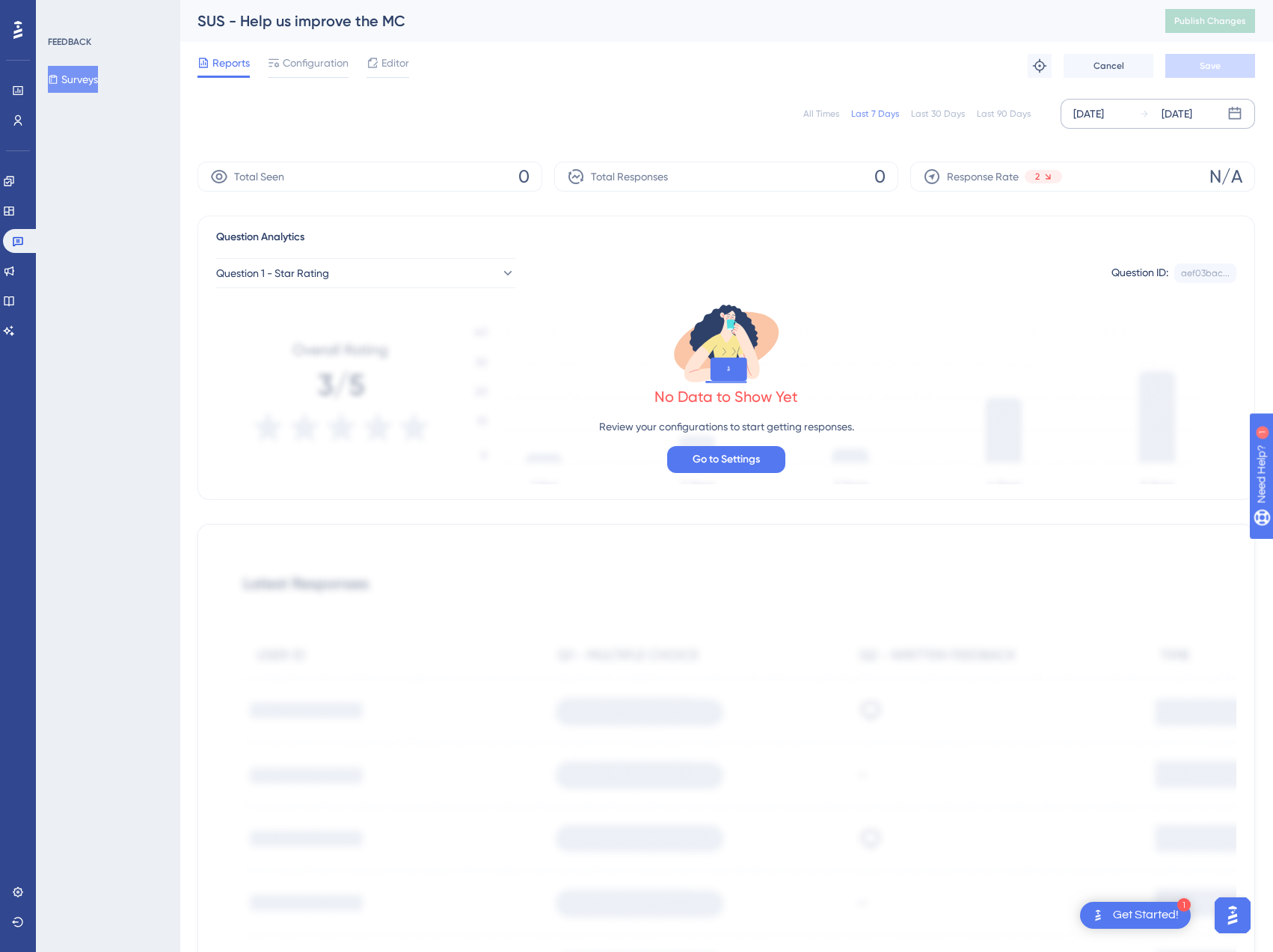
click at [1133, 115] on div "[DATE] [DATE]" at bounding box center [1158, 114] width 194 height 29
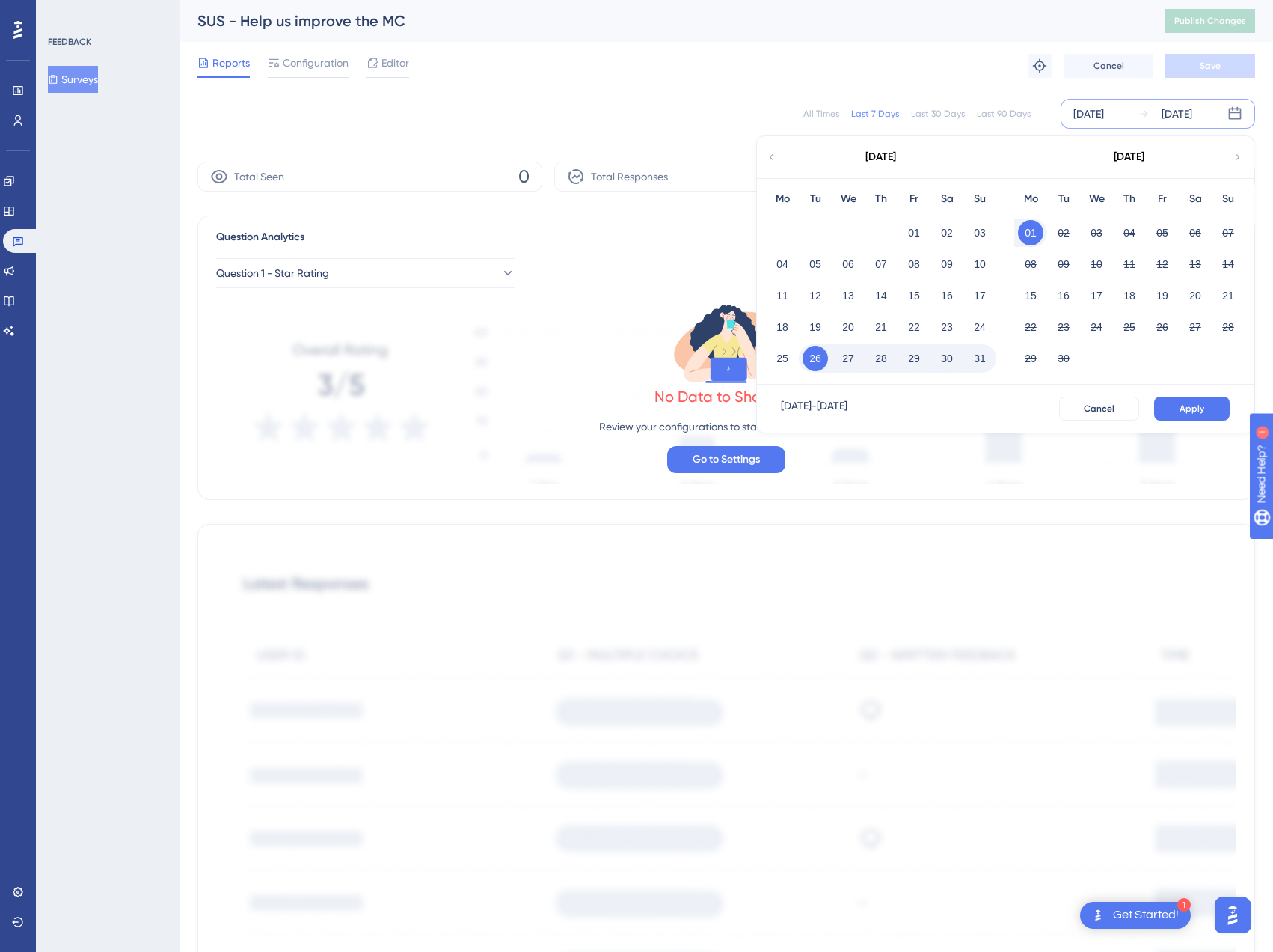
click at [774, 152] on icon at bounding box center [771, 157] width 11 height 14
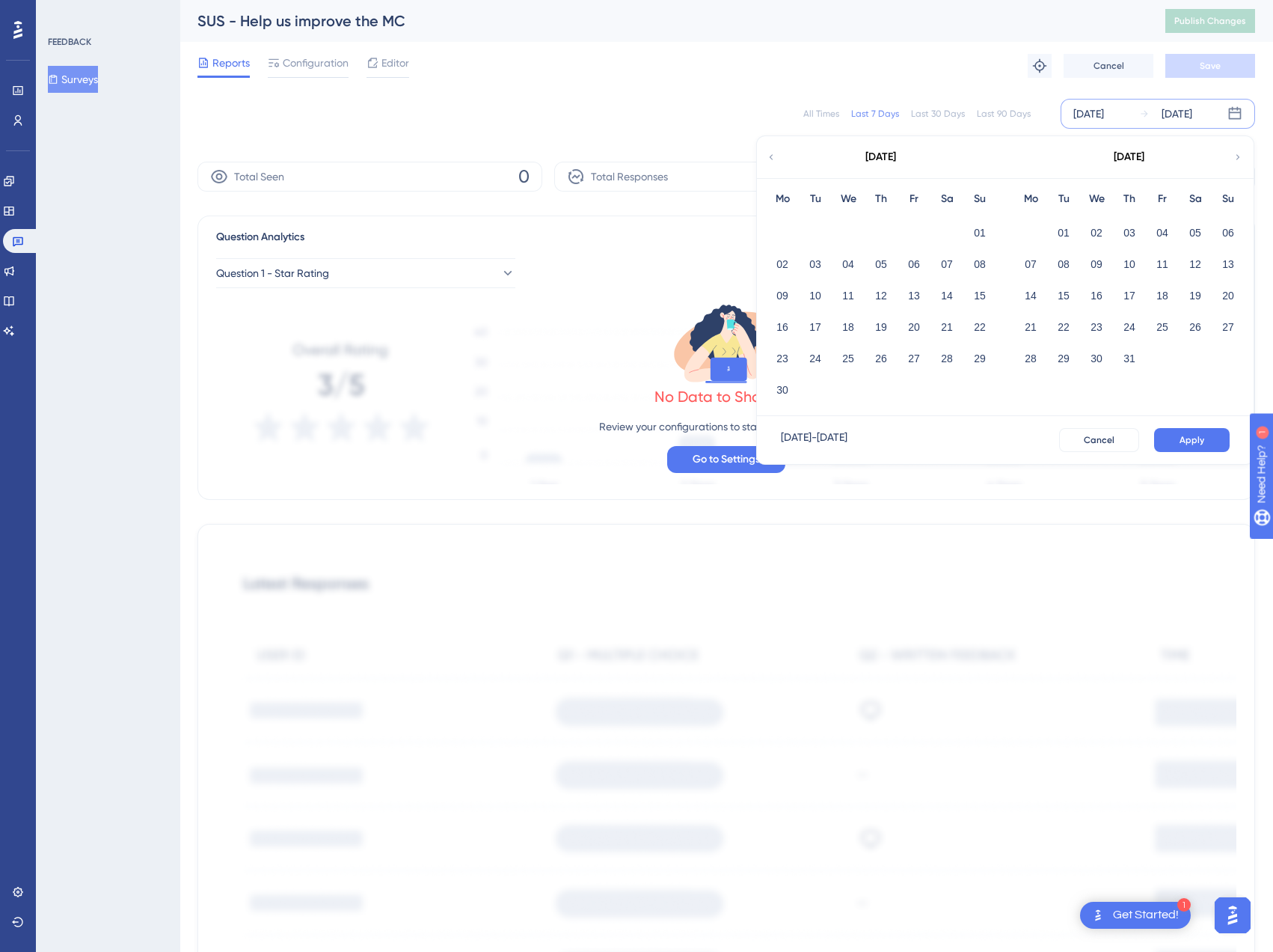
click at [774, 152] on icon at bounding box center [771, 157] width 11 height 14
click at [817, 234] on button "01" at bounding box center [816, 233] width 26 height 26
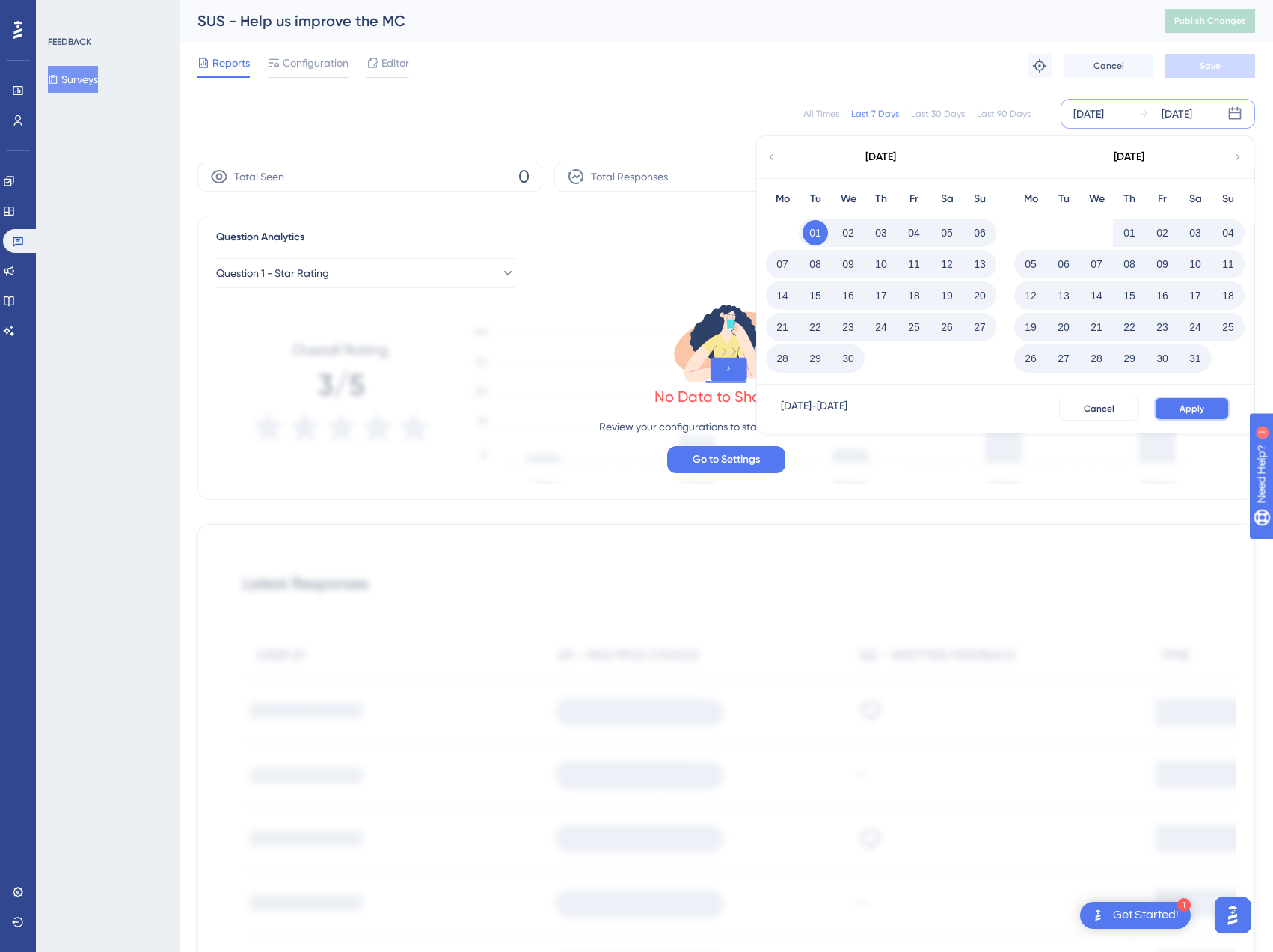
click at [1172, 402] on button "Apply" at bounding box center [1192, 408] width 76 height 24
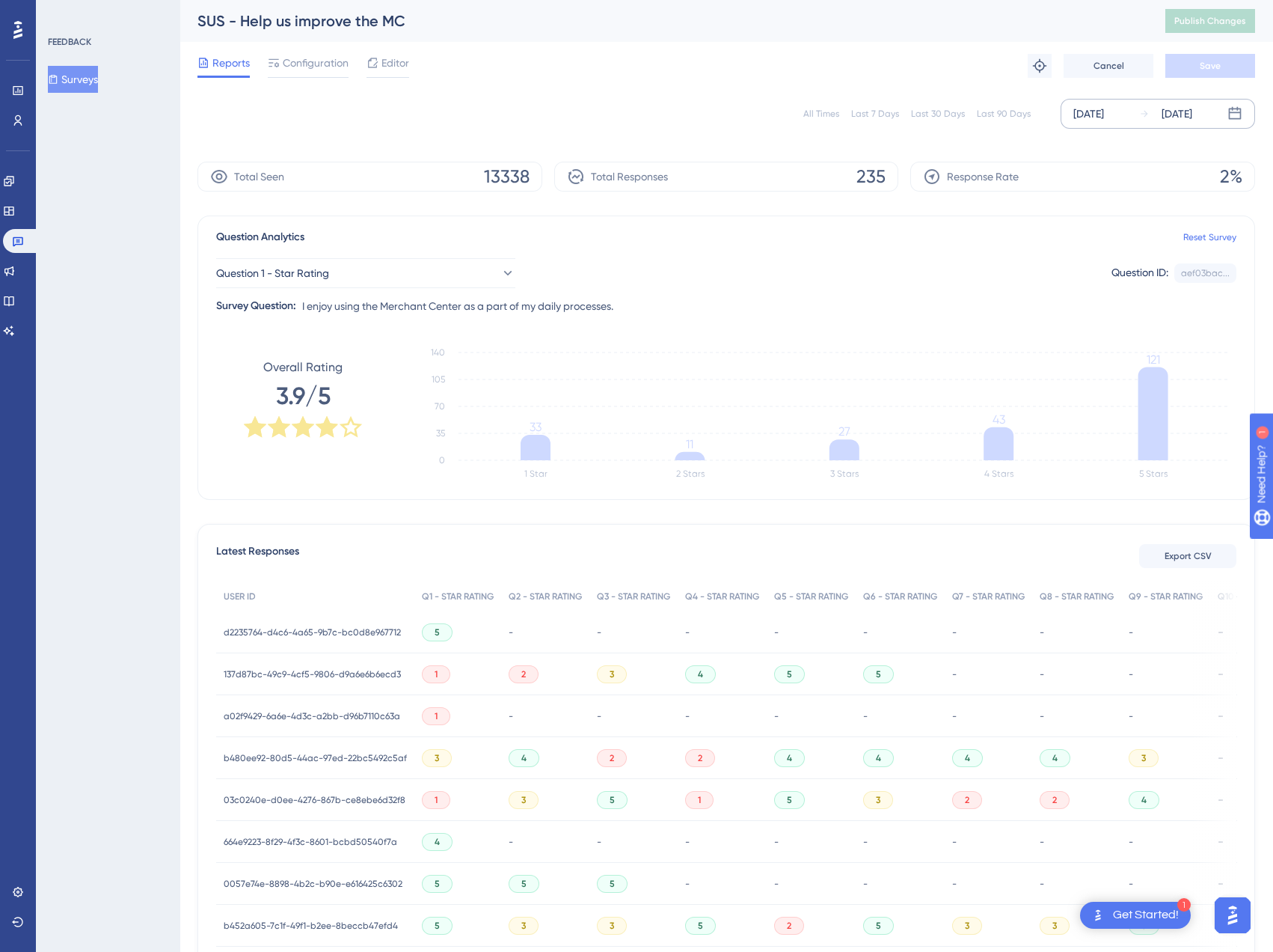
click at [1104, 109] on div "[DATE]" at bounding box center [1088, 114] width 30 height 18
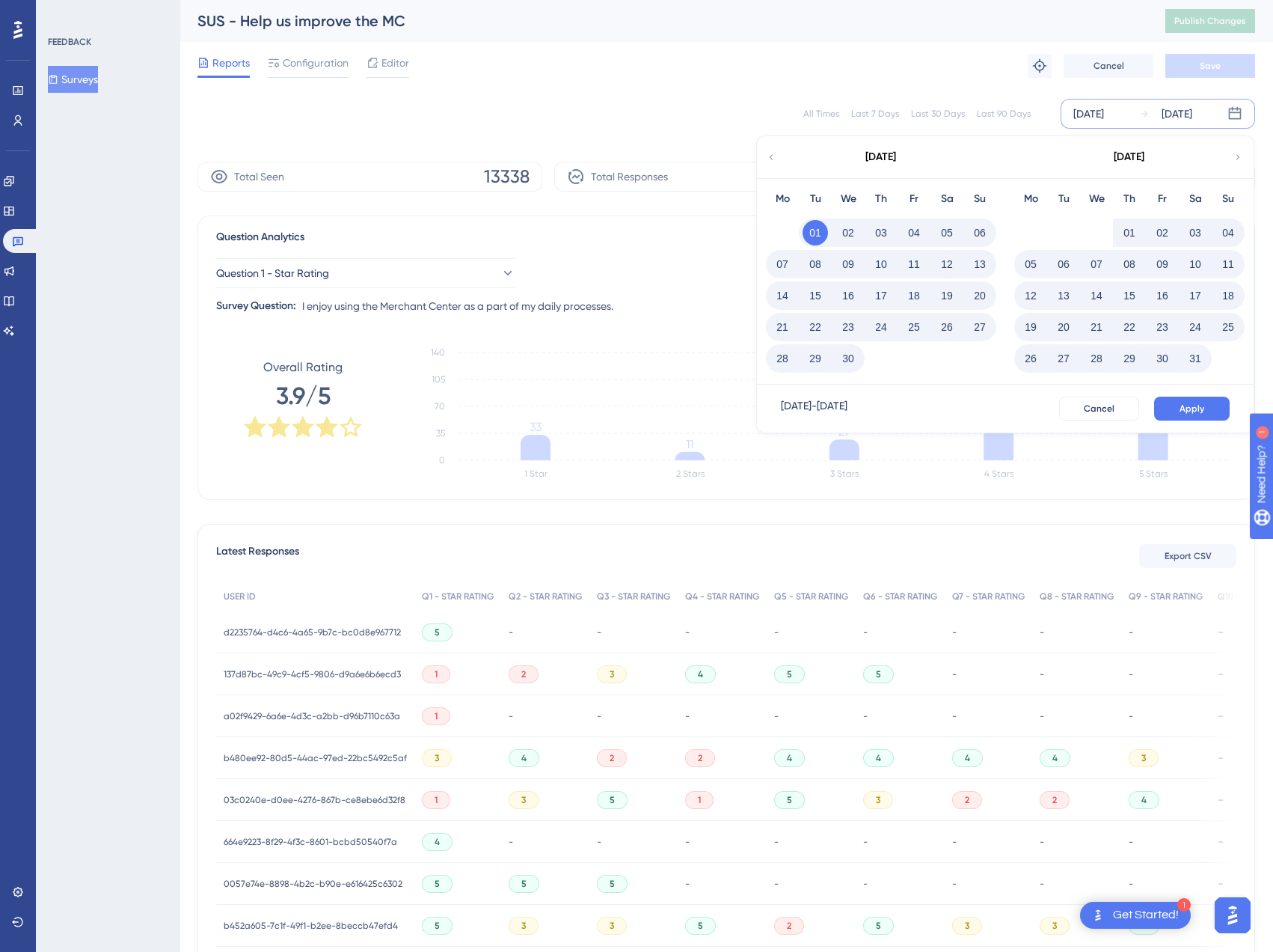
click at [1233, 158] on icon at bounding box center [1238, 157] width 11 height 14
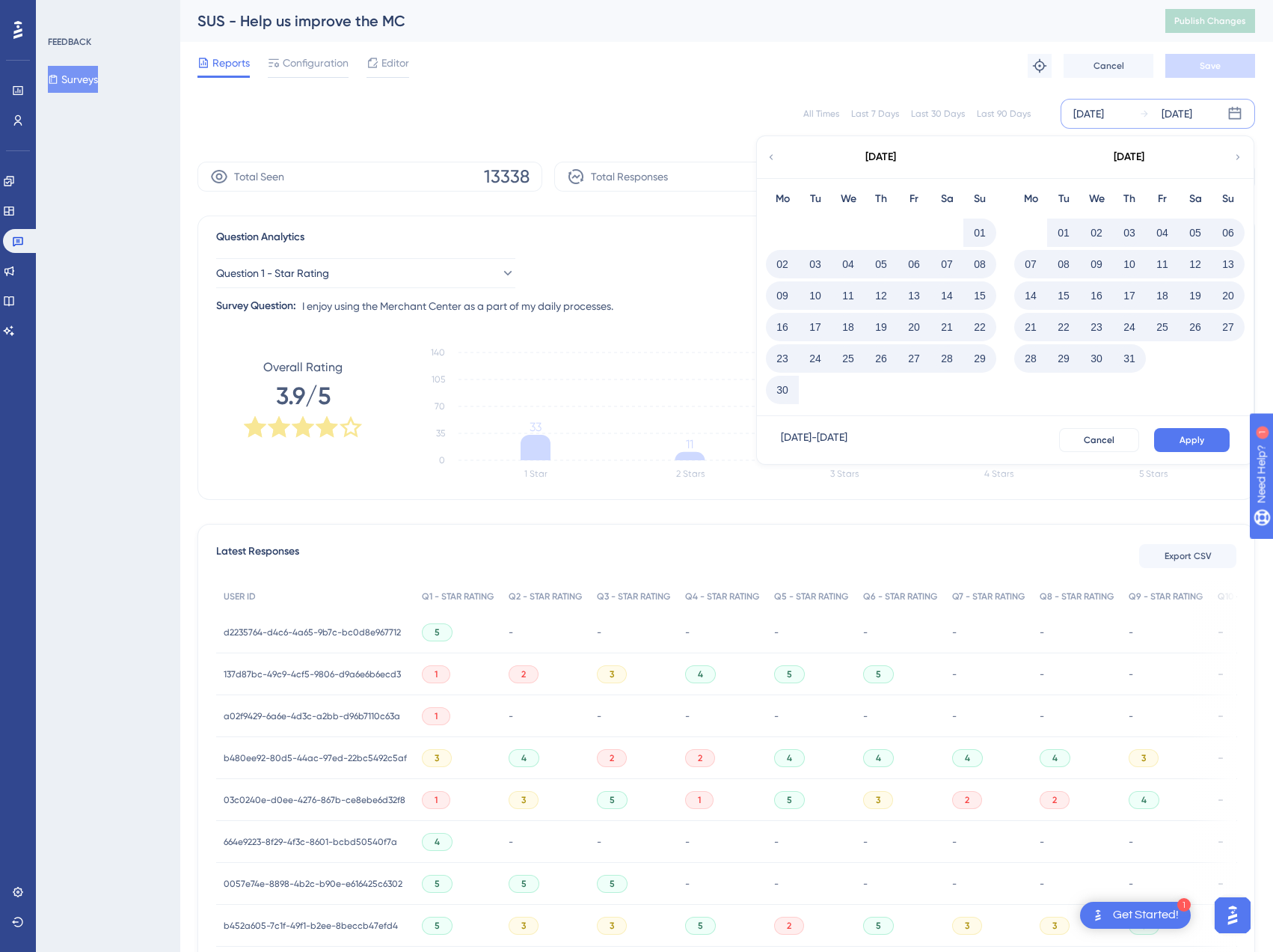
click at [1056, 228] on button "01" at bounding box center [1064, 233] width 26 height 26
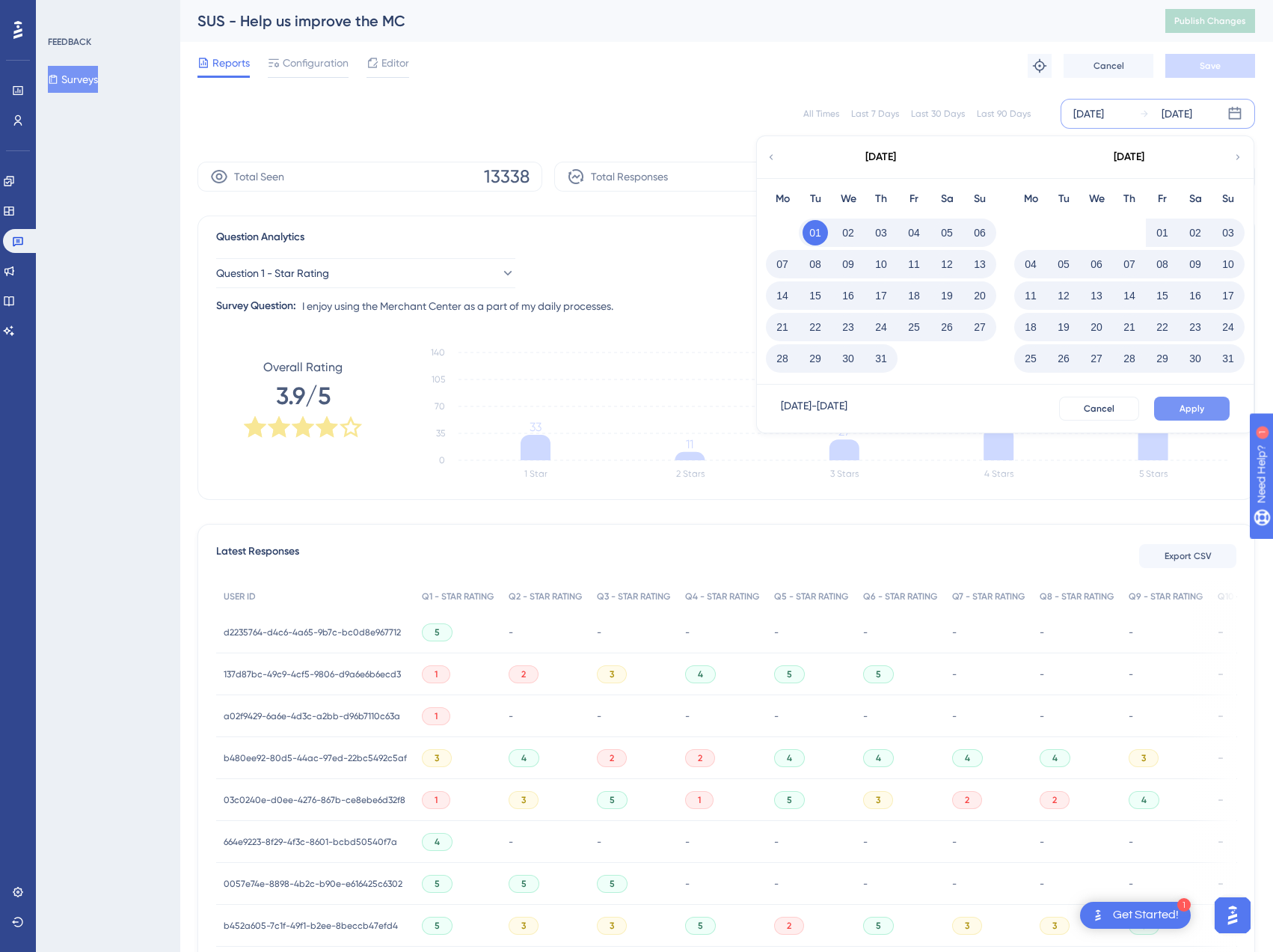
click at [1200, 414] on button "Apply" at bounding box center [1192, 408] width 76 height 24
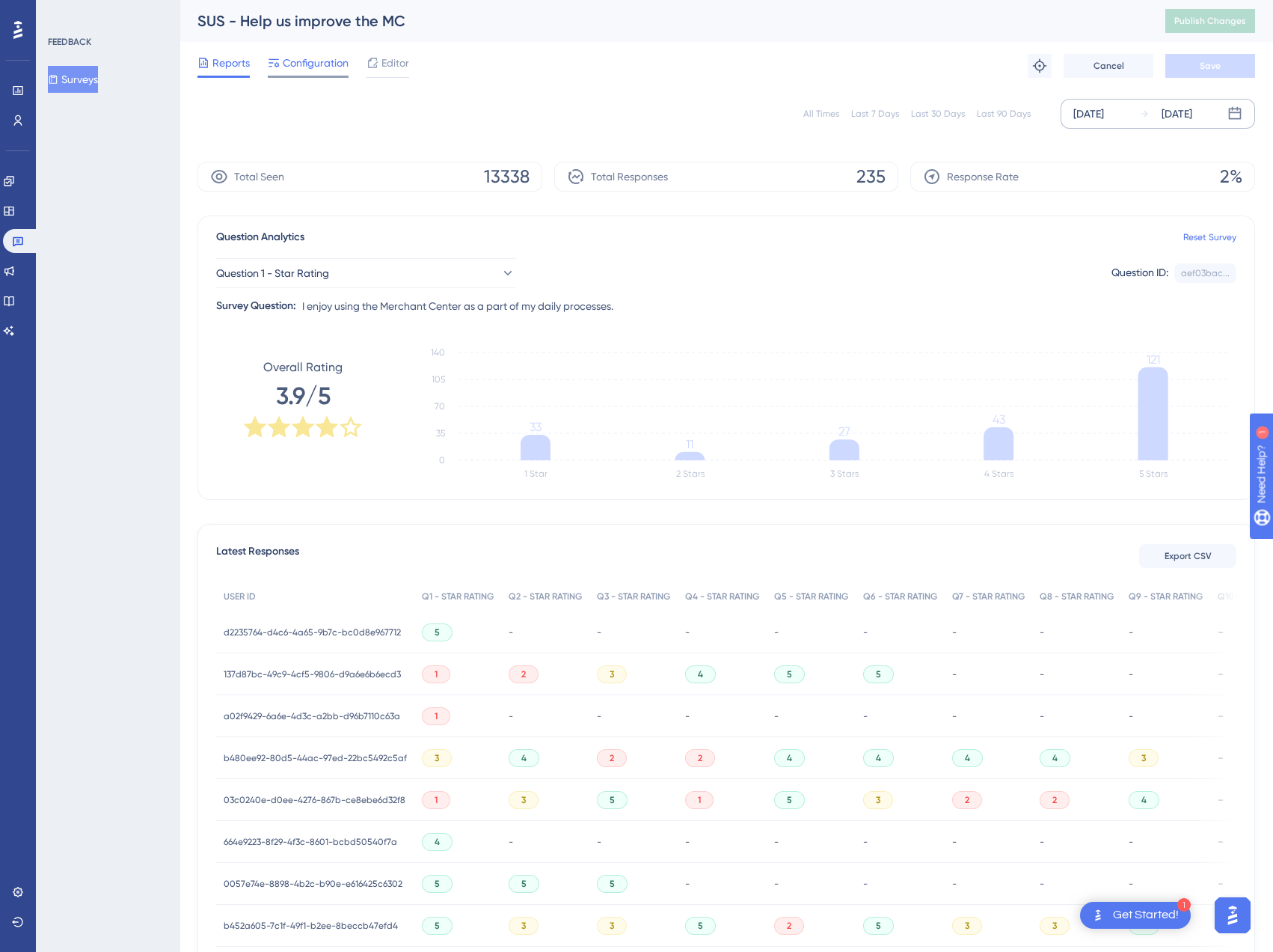
click at [295, 66] on span "Configuration" at bounding box center [315, 63] width 66 height 18
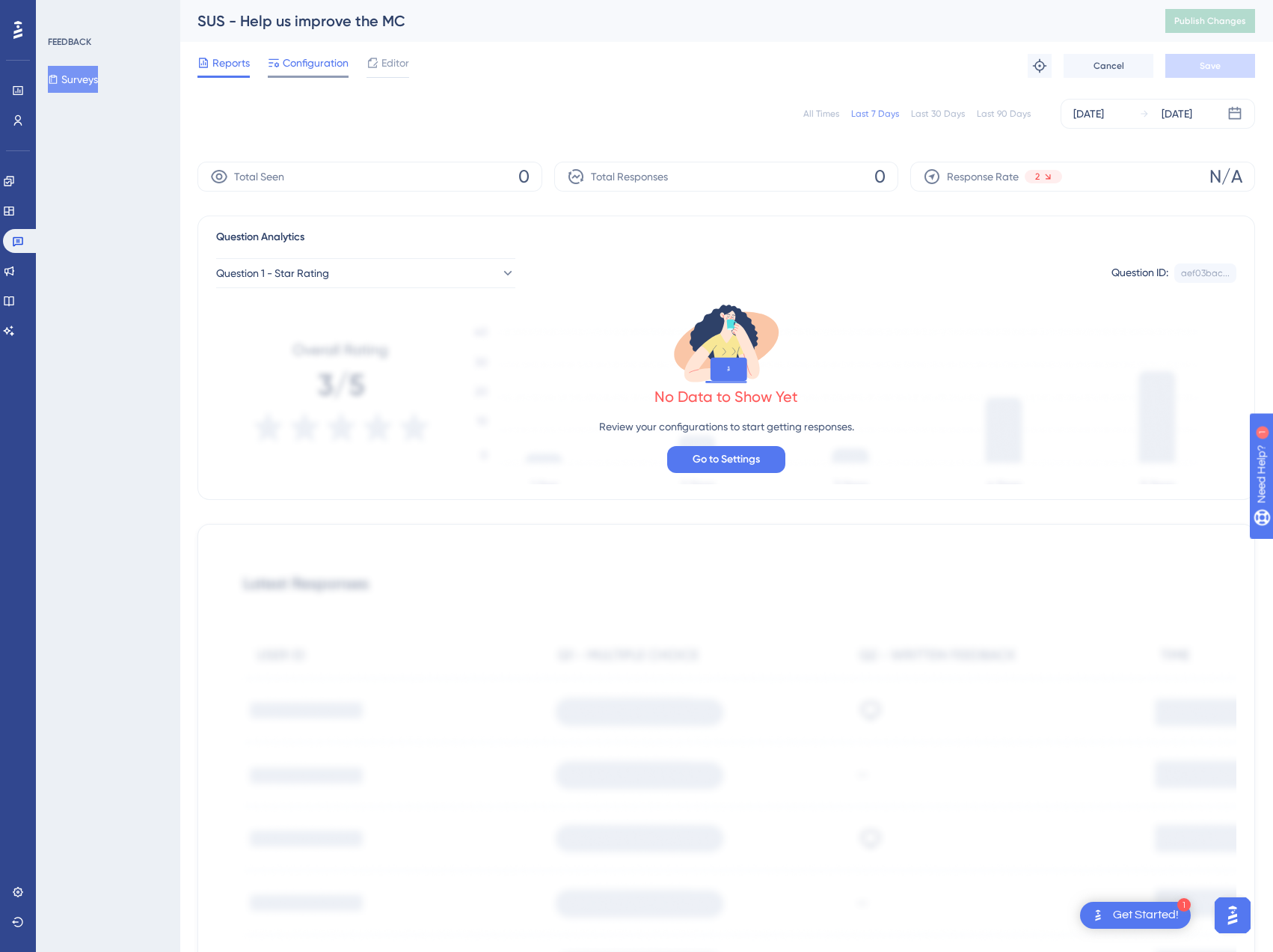
click at [310, 71] on span "Configuration" at bounding box center [315, 63] width 66 height 18
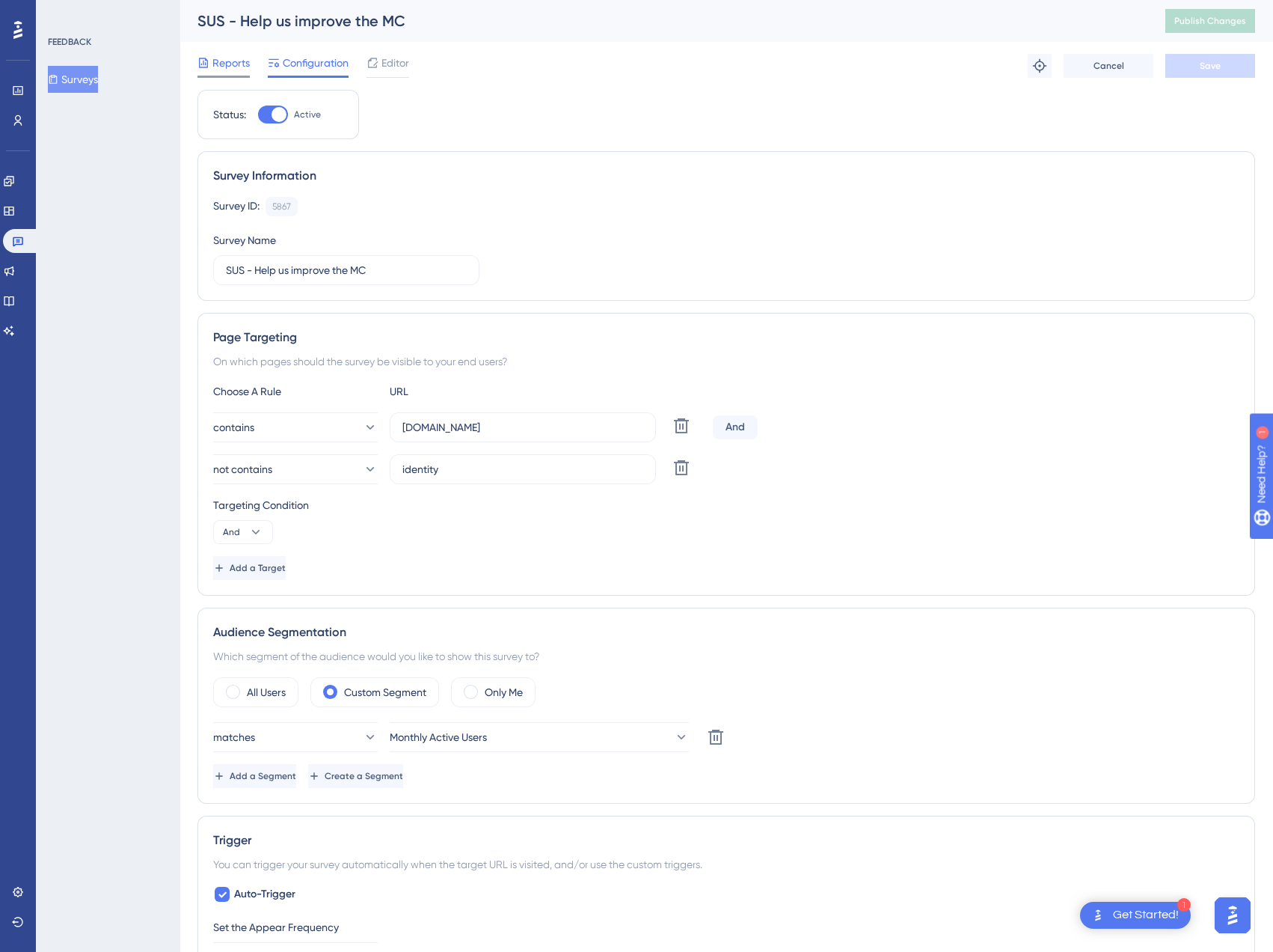
click at [238, 72] on div "Reports" at bounding box center [223, 66] width 52 height 24
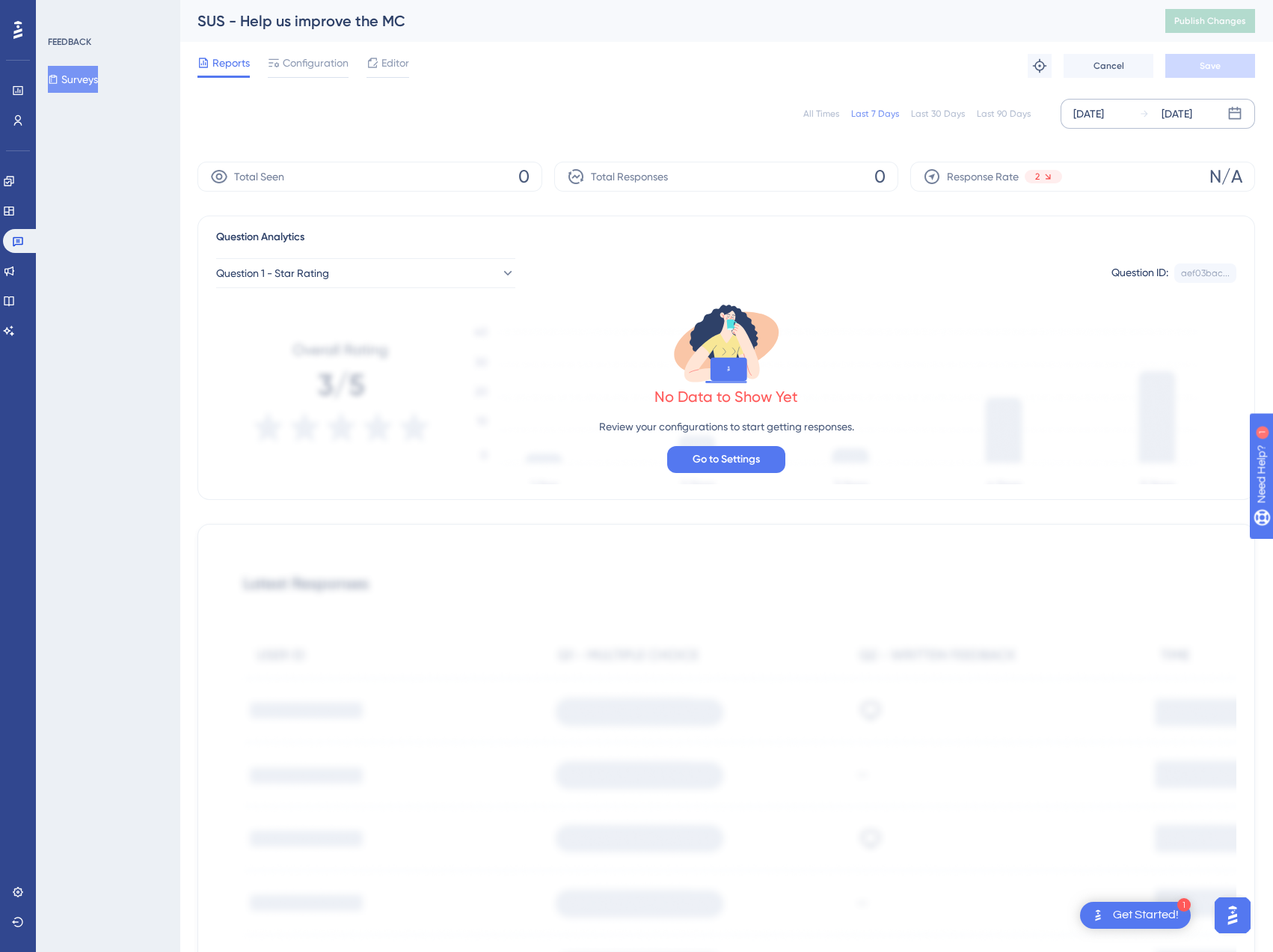
click at [1088, 115] on div "[DATE]" at bounding box center [1088, 114] width 30 height 18
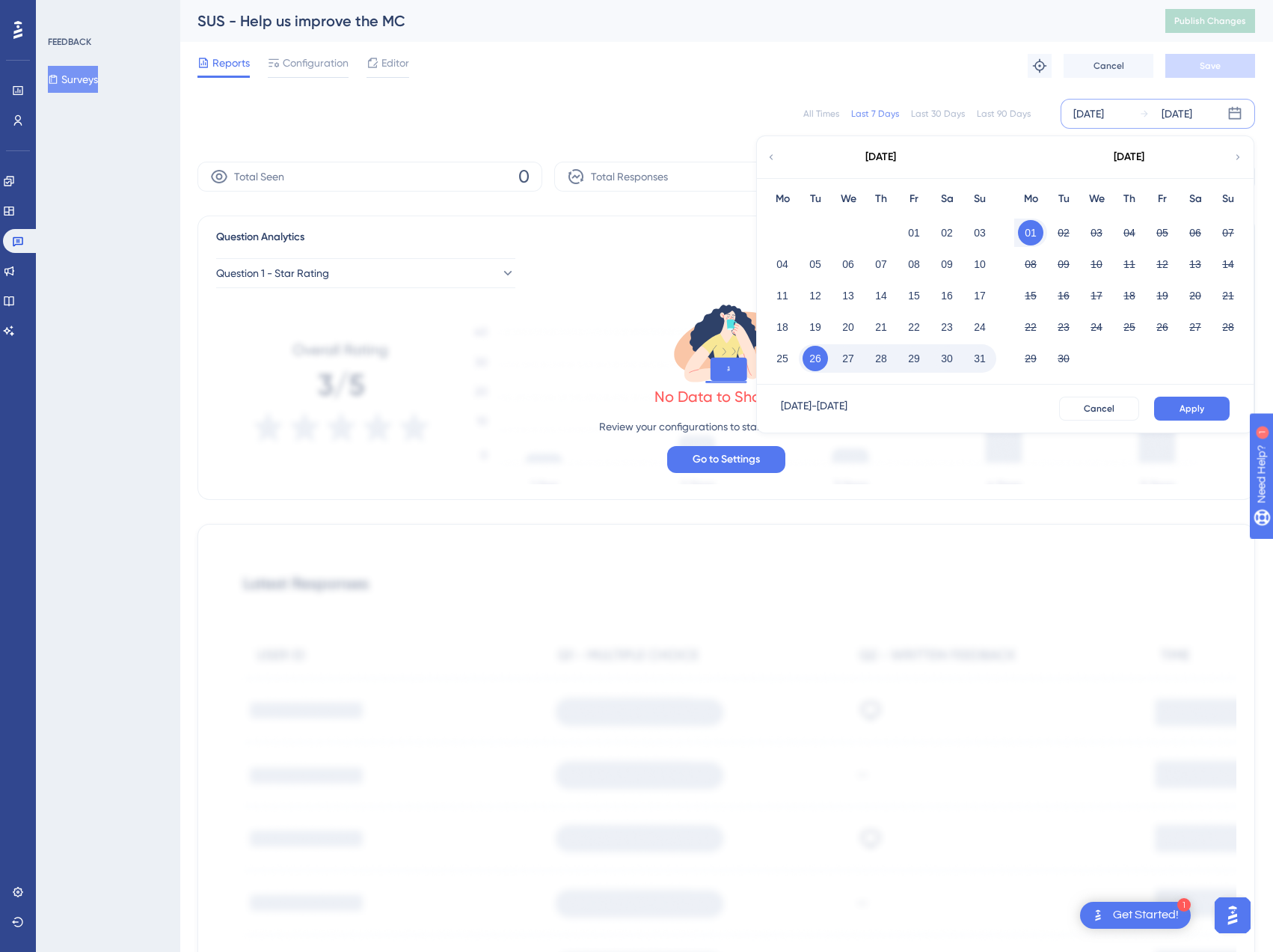
click at [772, 159] on icon at bounding box center [771, 156] width 4 height 5
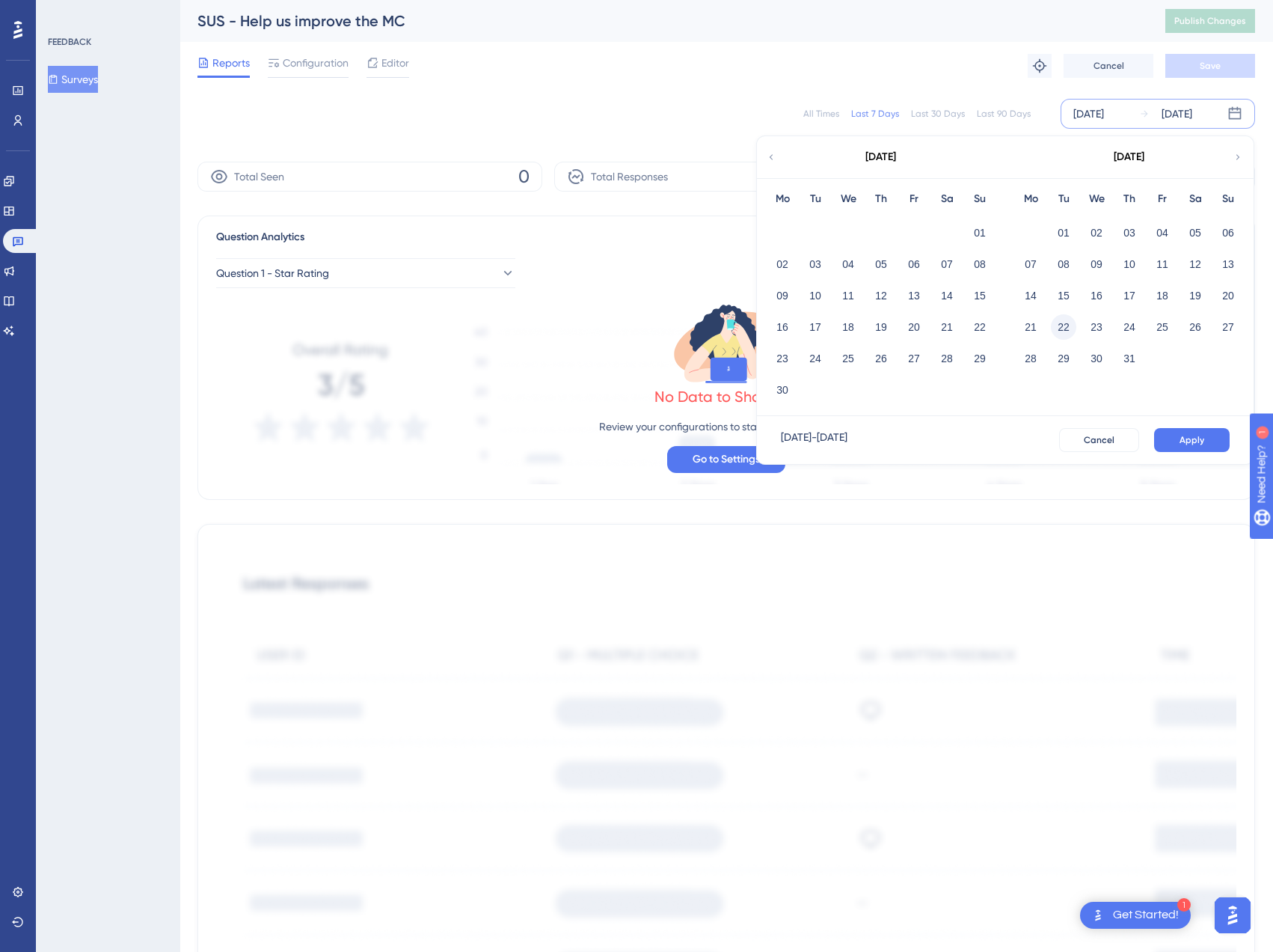
click at [1068, 331] on button "22" at bounding box center [1064, 327] width 26 height 26
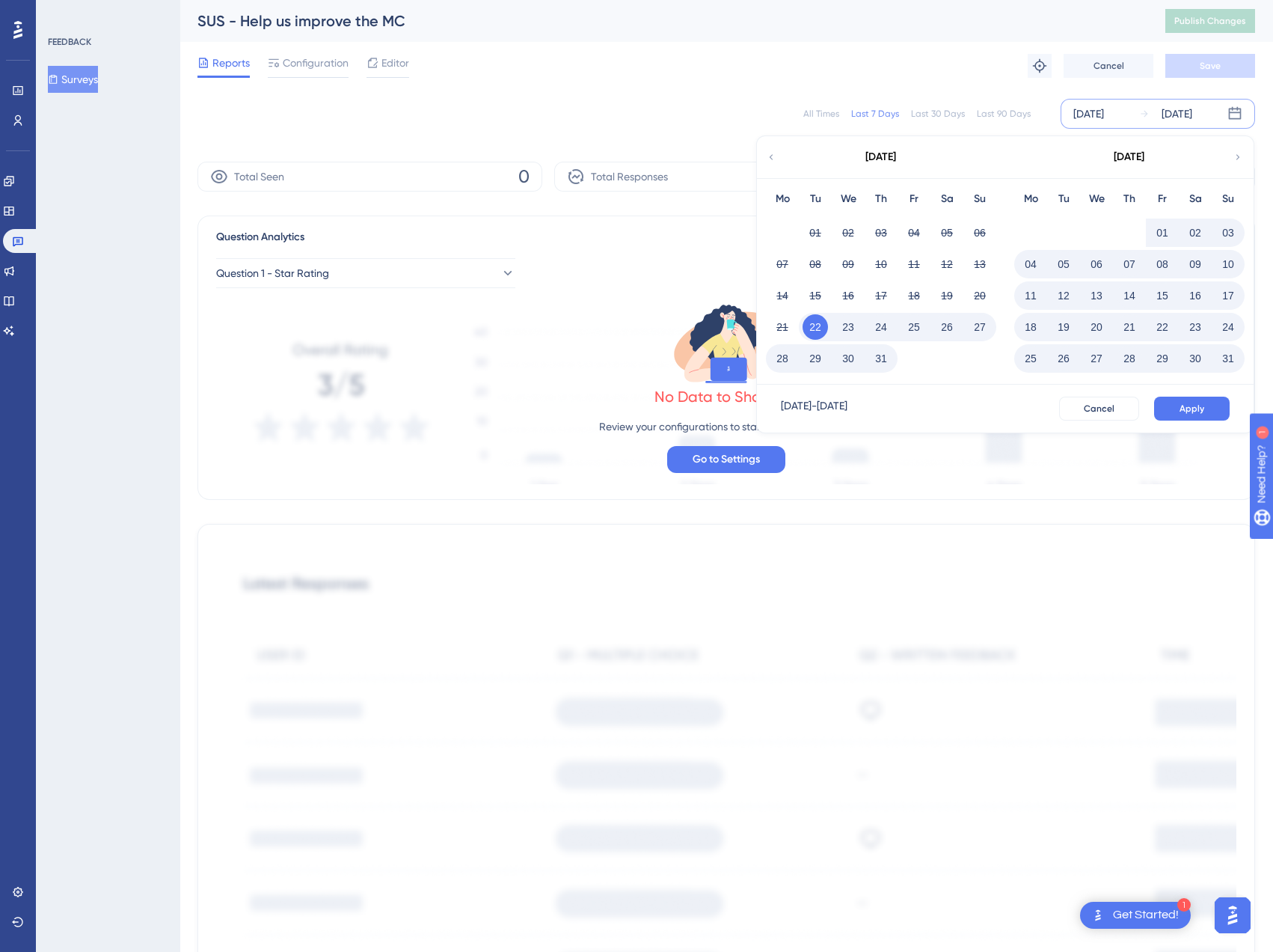
click at [1184, 412] on span "Apply" at bounding box center [1192, 408] width 25 height 12
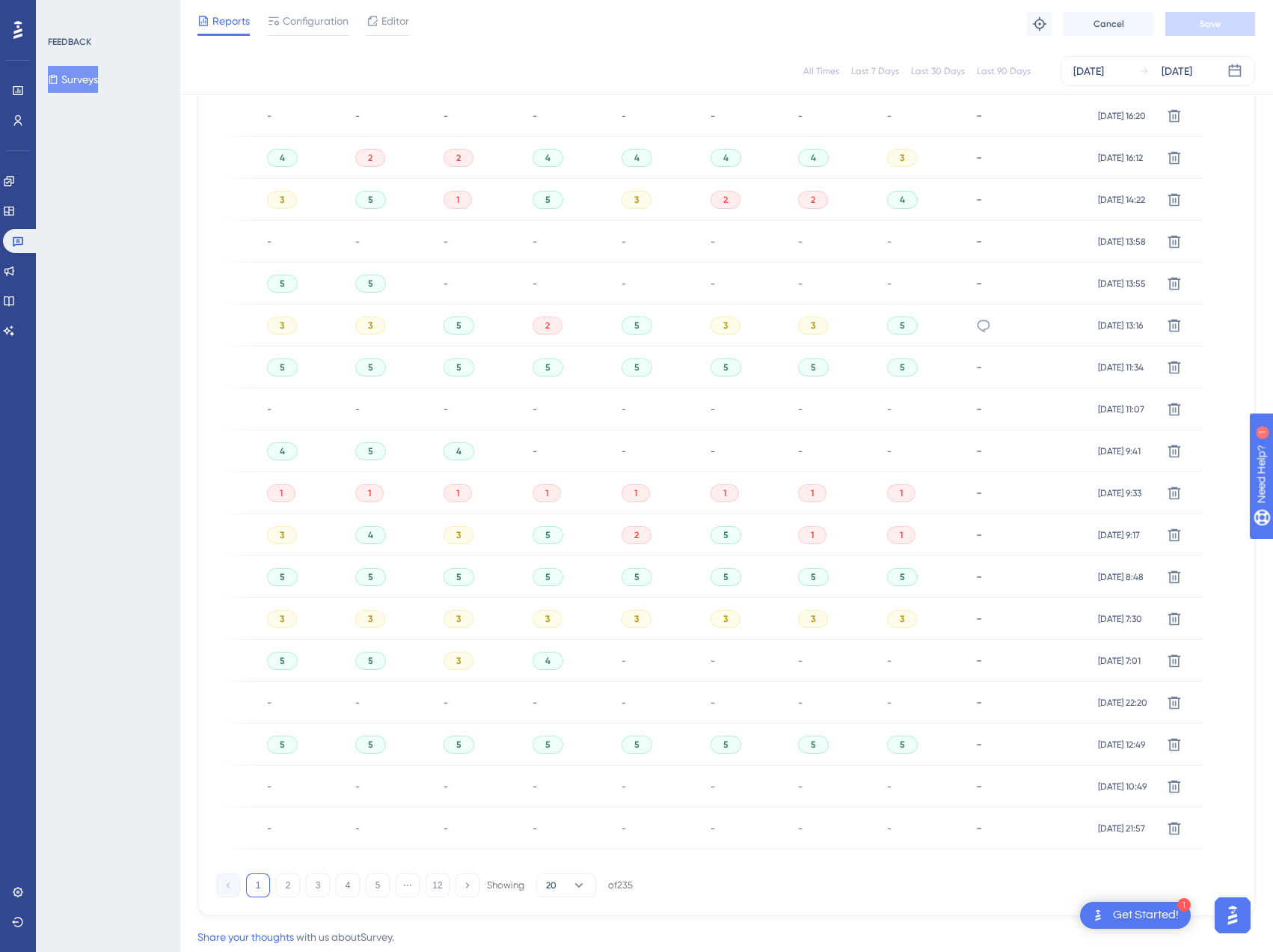
scroll to position [567, 0]
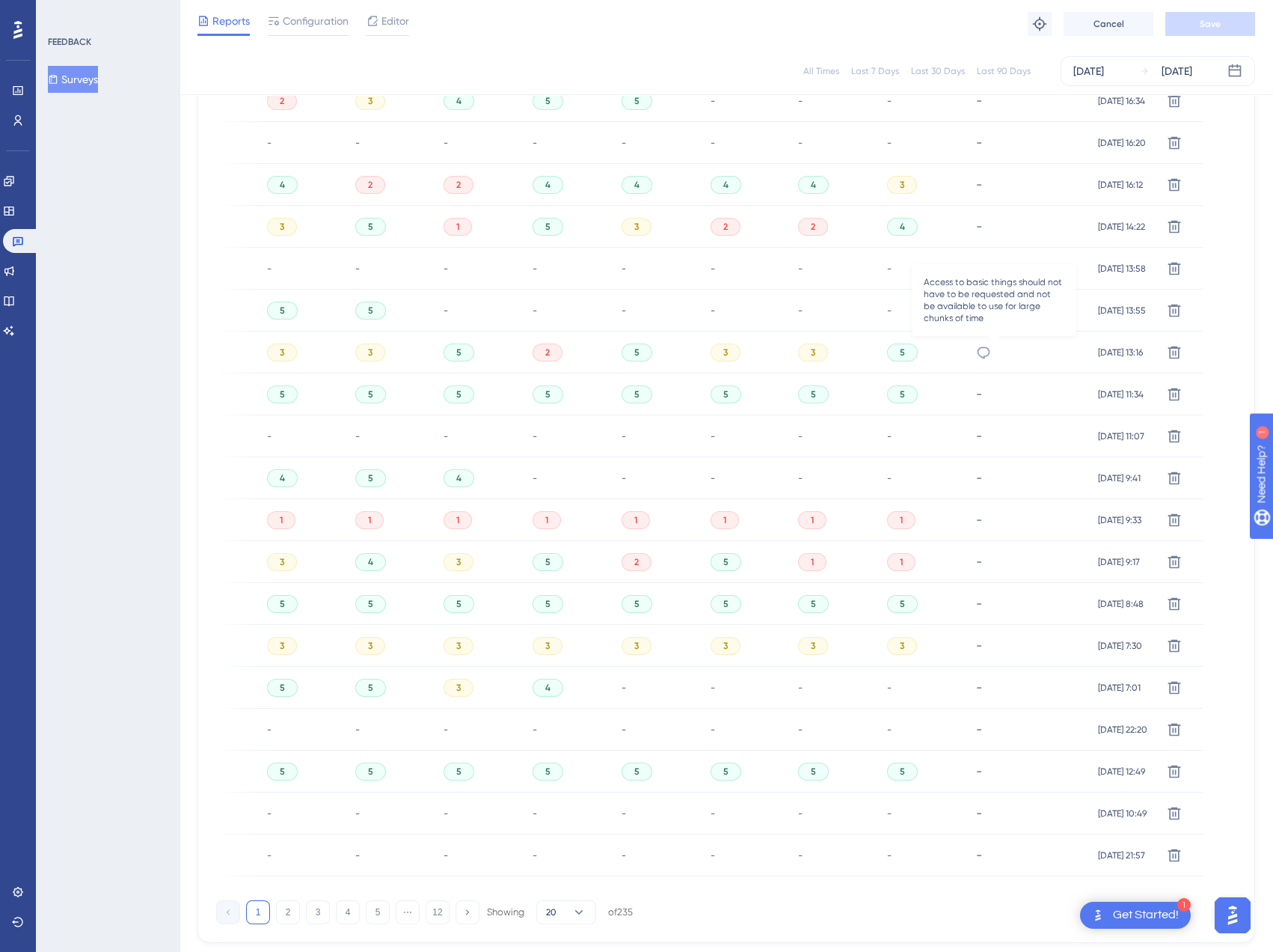
click at [991, 351] on icon at bounding box center [983, 351] width 15 height 15
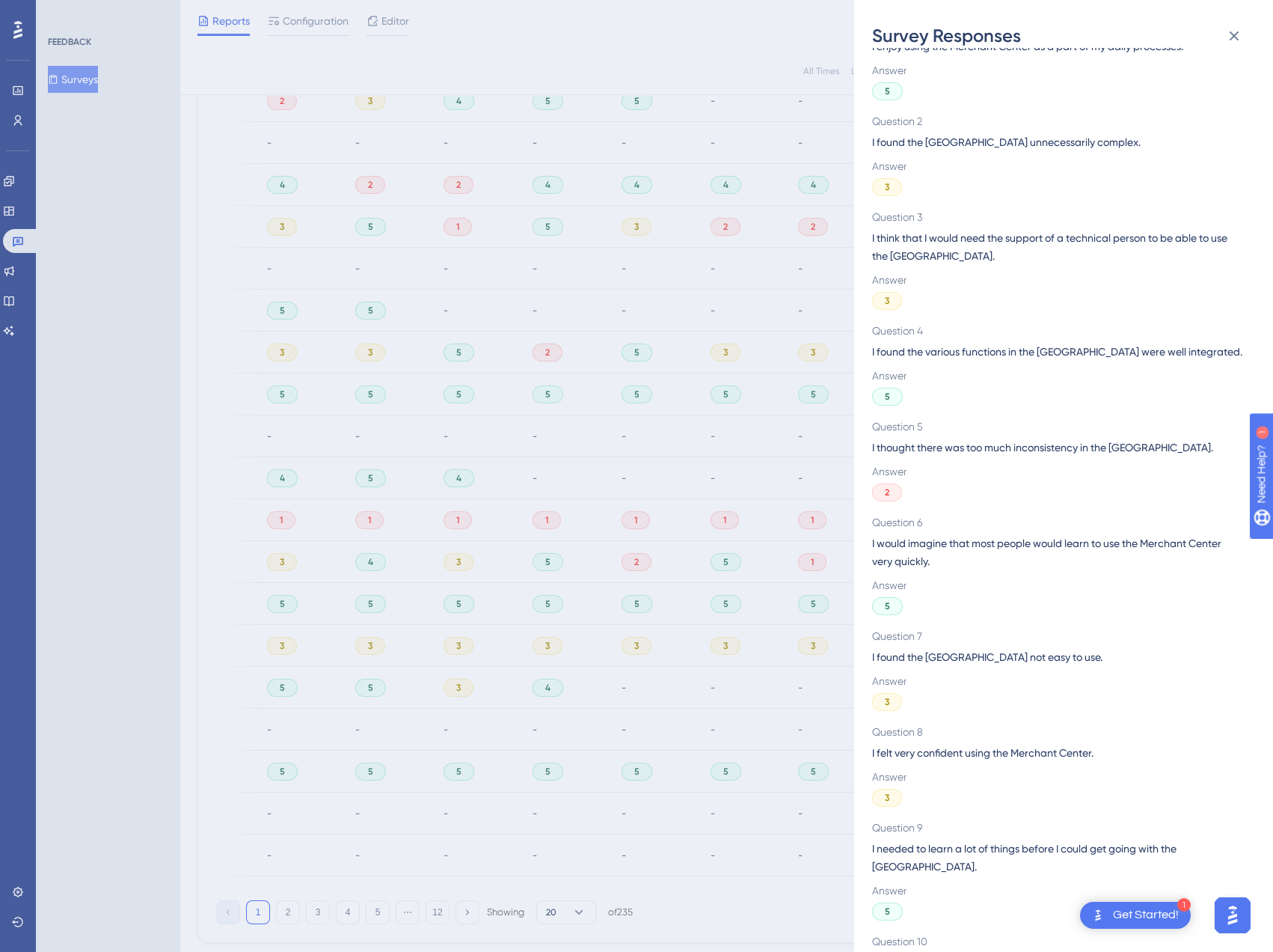
scroll to position [185, 0]
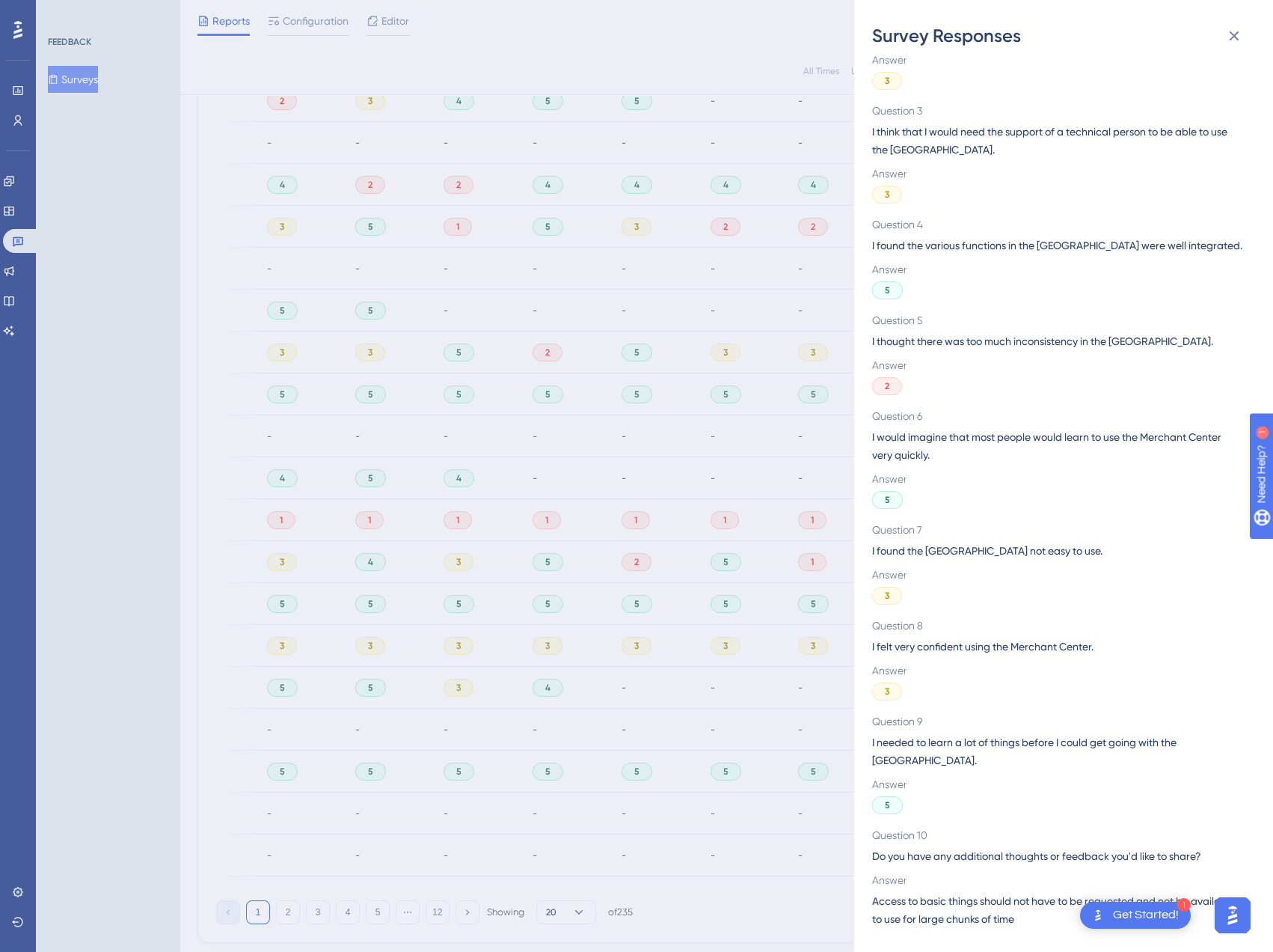
click at [771, 834] on div "Survey Responses b452a605-7c1f-49f1-b2ee-8beccb47efd4 Question 1 I enjoy using …" at bounding box center [636, 476] width 1273 height 952
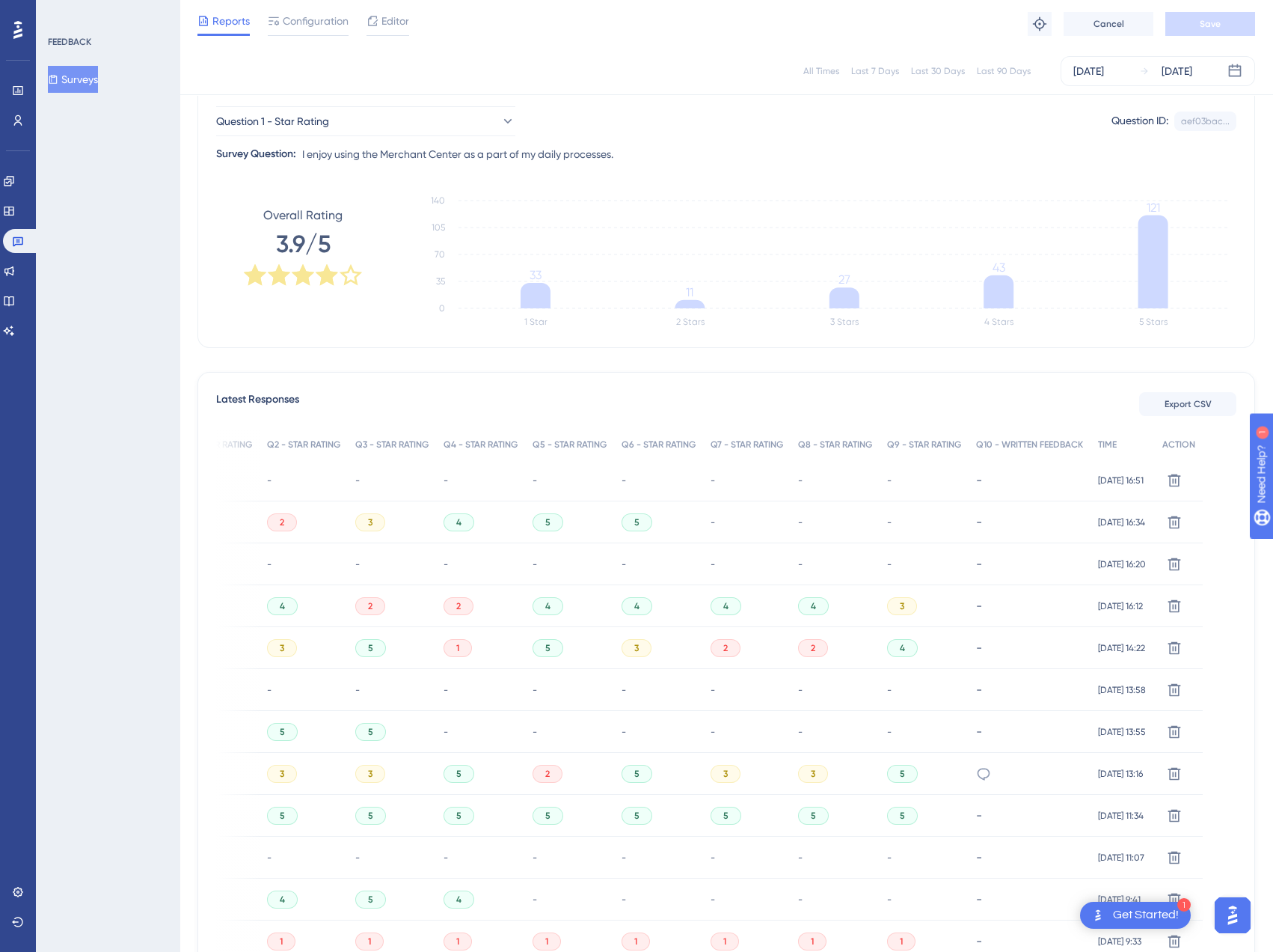
scroll to position [641, 0]
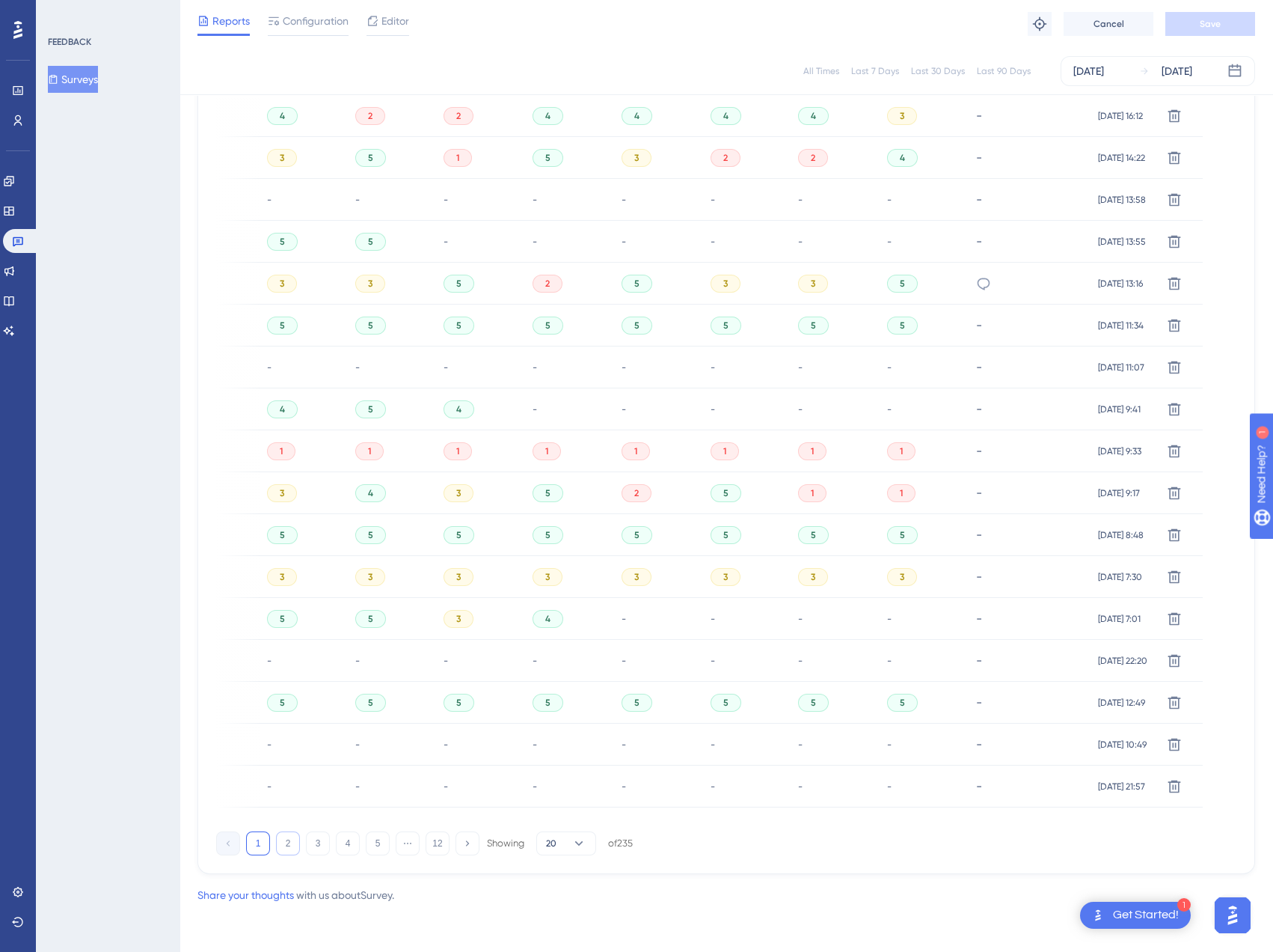
click at [289, 842] on button "2" at bounding box center [288, 843] width 24 height 24
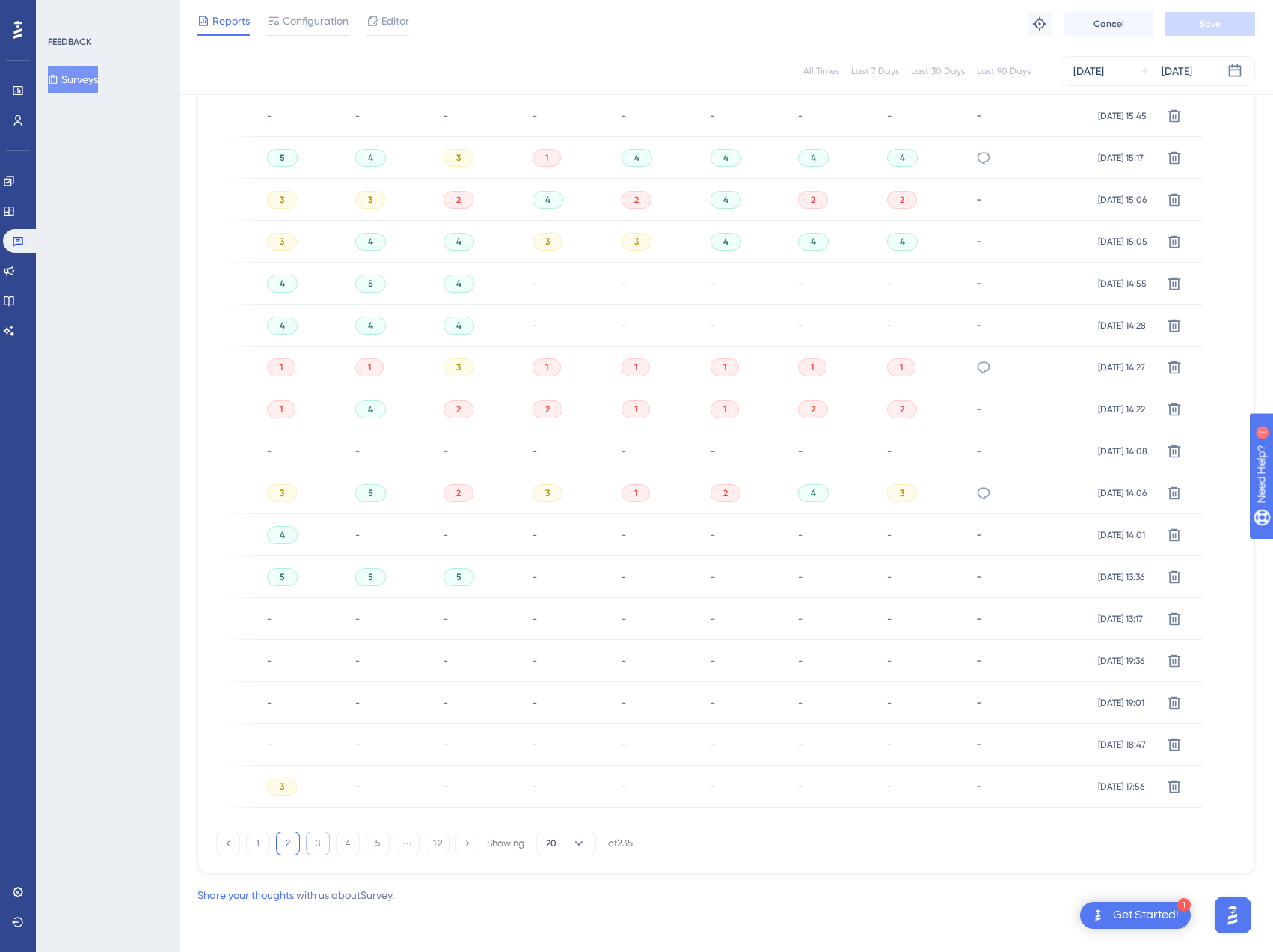
click at [324, 842] on button "3" at bounding box center [318, 843] width 24 height 24
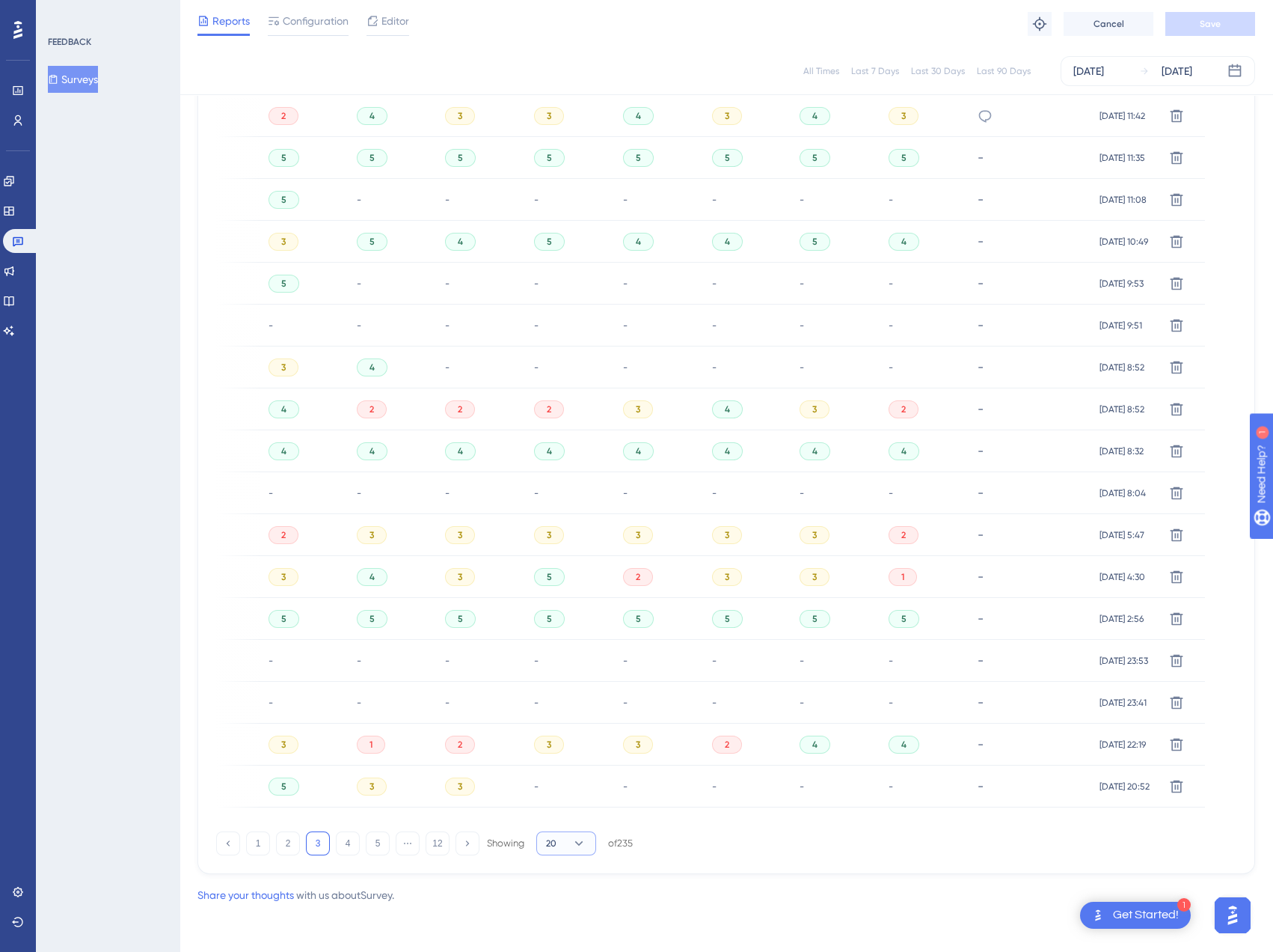
click at [567, 836] on button "20" at bounding box center [566, 843] width 60 height 24
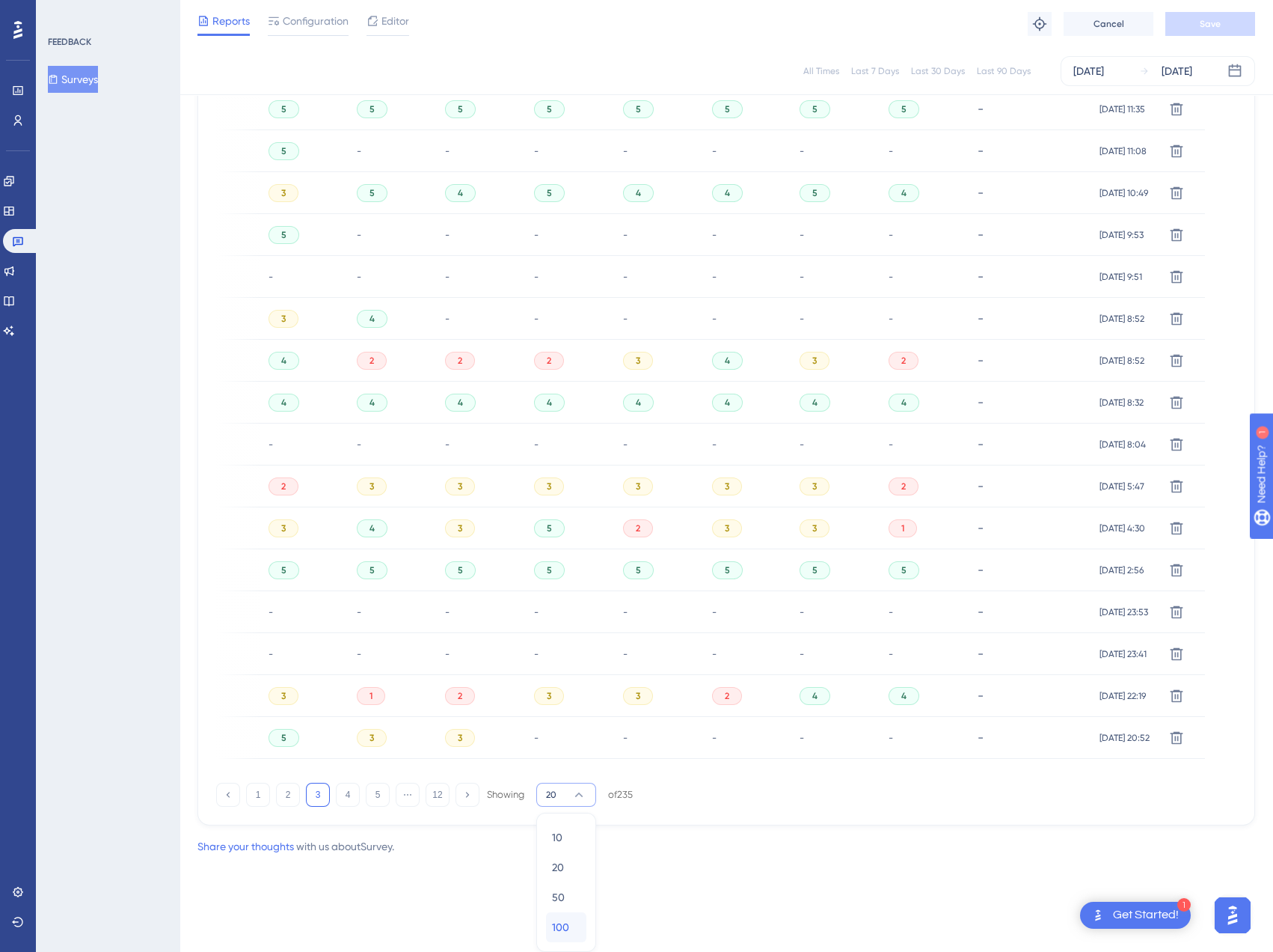
click at [563, 929] on span "100" at bounding box center [561, 926] width 18 height 18
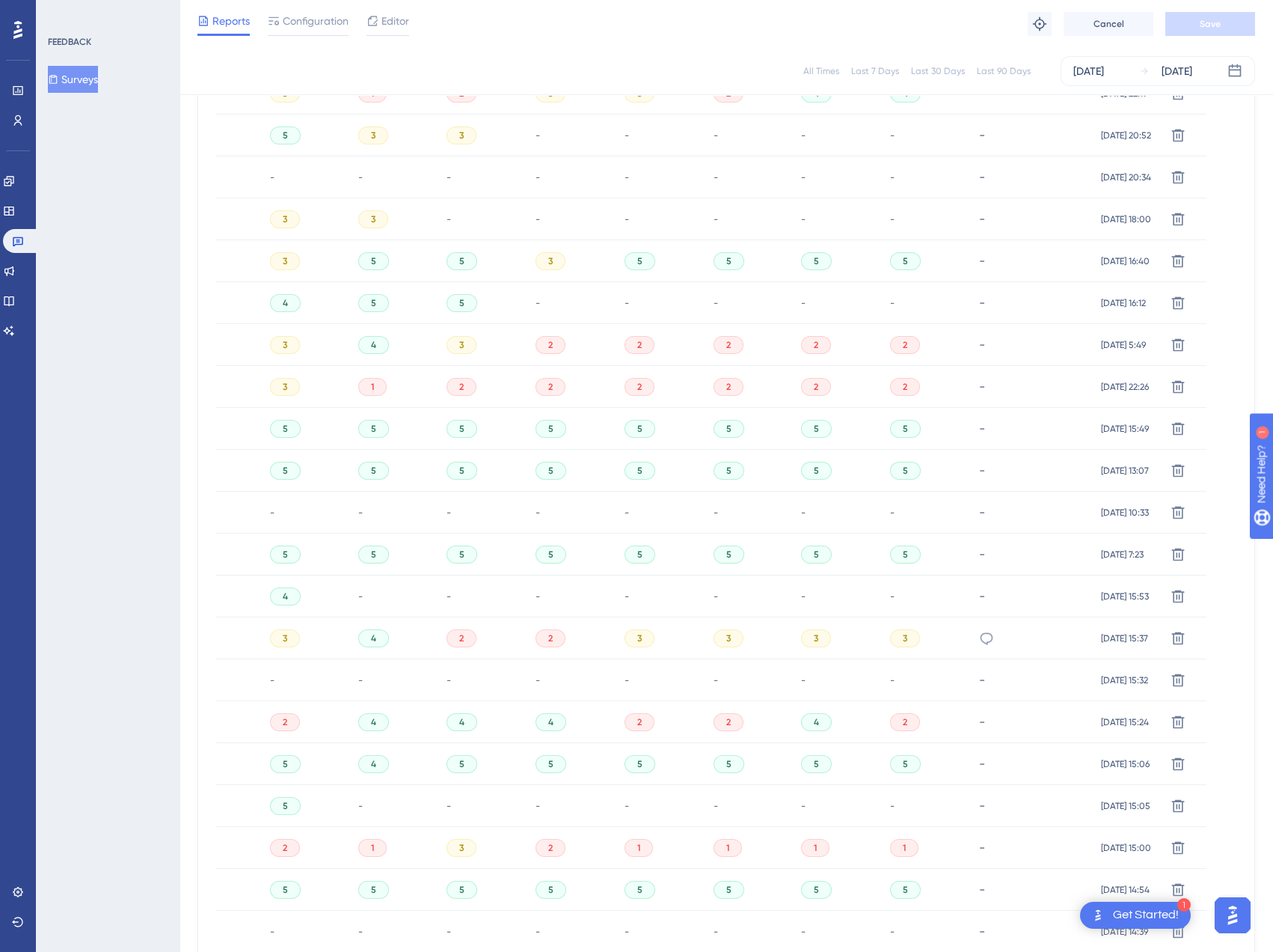
scroll to position [3993, 0]
